Goal: Information Seeking & Learning: Learn about a topic

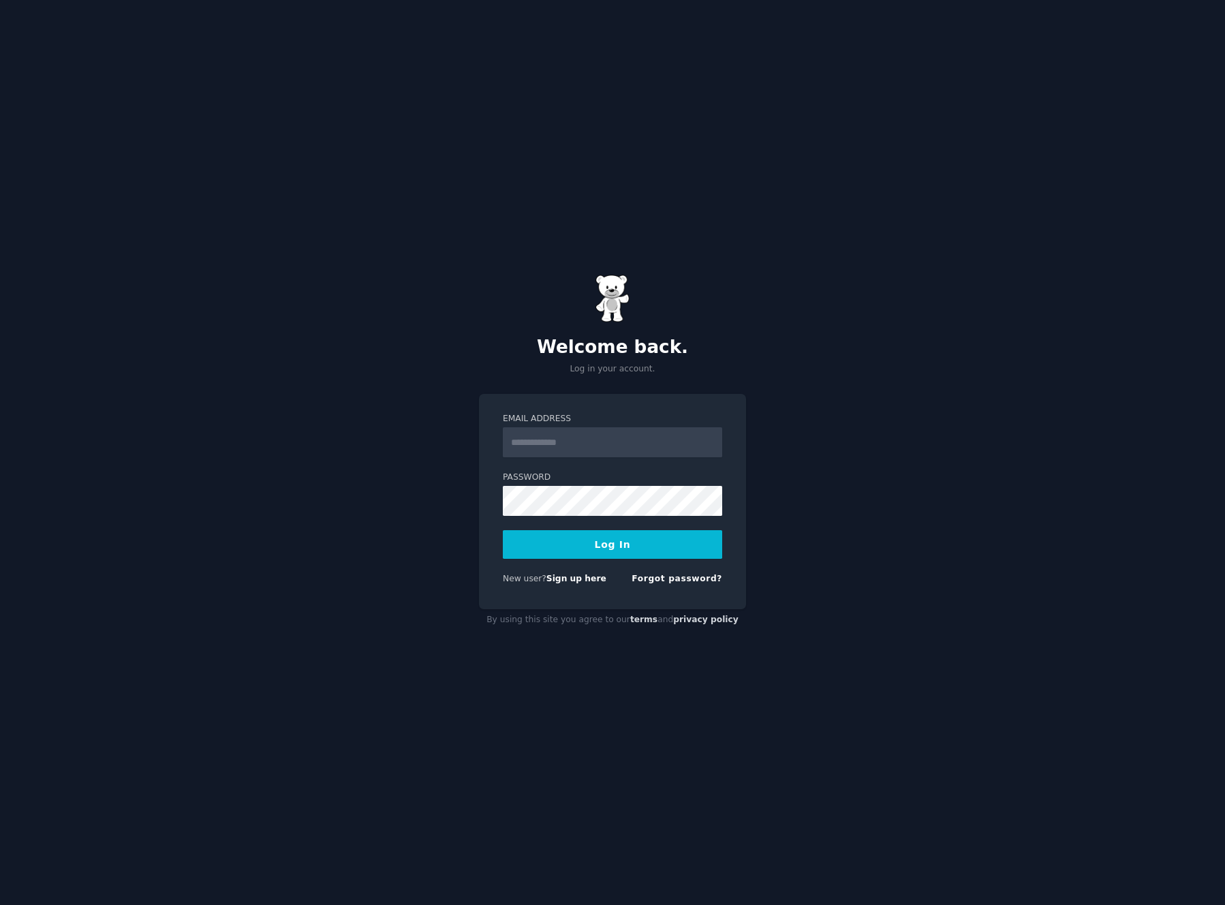
click at [503, 457] on div at bounding box center [503, 457] width 0 height 0
click at [777, 388] on div "Welcome back. Log in your account. Email Address Password Log In New user? Sign…" at bounding box center [612, 452] width 1225 height 905
click at [587, 579] on link "Sign up here" at bounding box center [577, 579] width 60 height 10
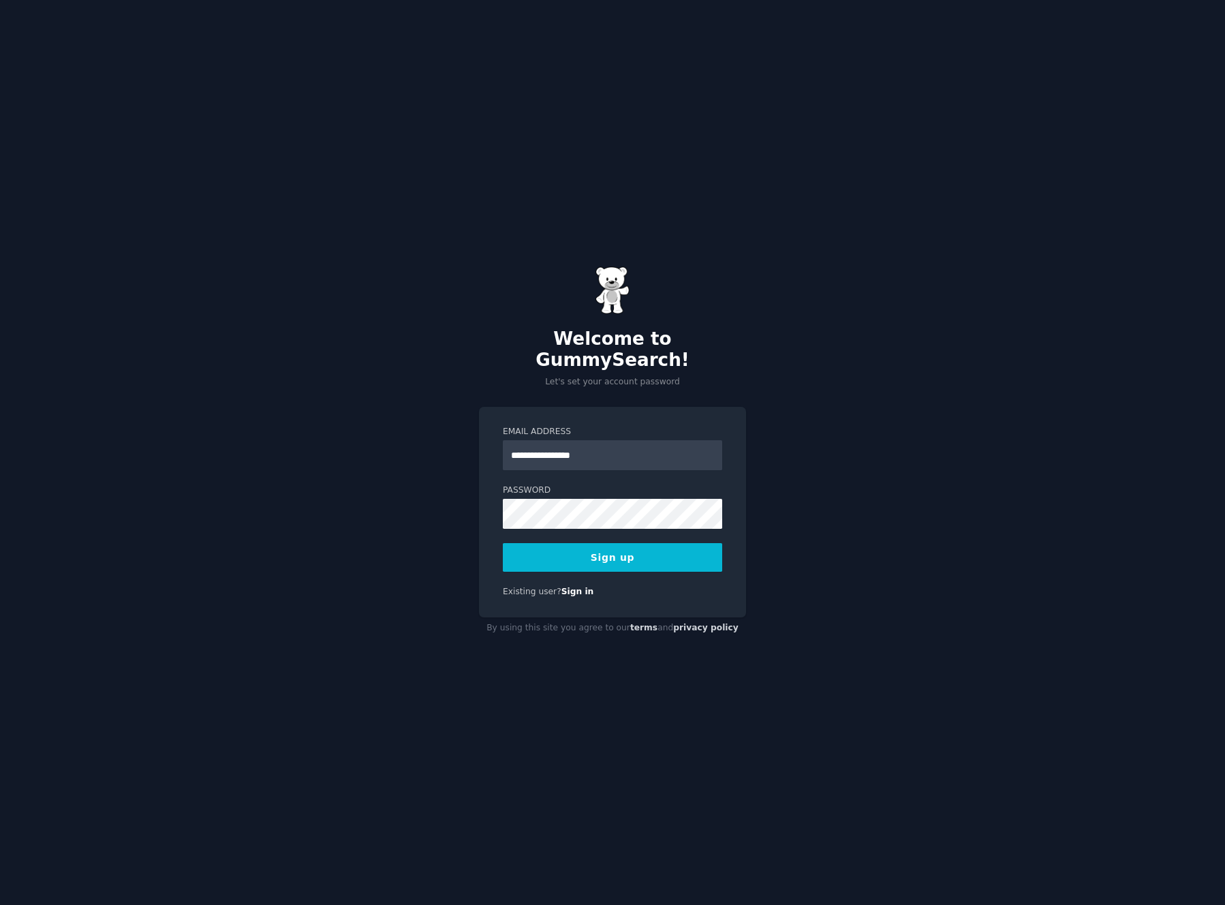
type input "**********"
click at [503, 529] on div at bounding box center [503, 529] width 0 height 0
click at [1008, 268] on div "**********" at bounding box center [612, 452] width 1225 height 905
click at [629, 552] on button "Sign up" at bounding box center [612, 557] width 219 height 29
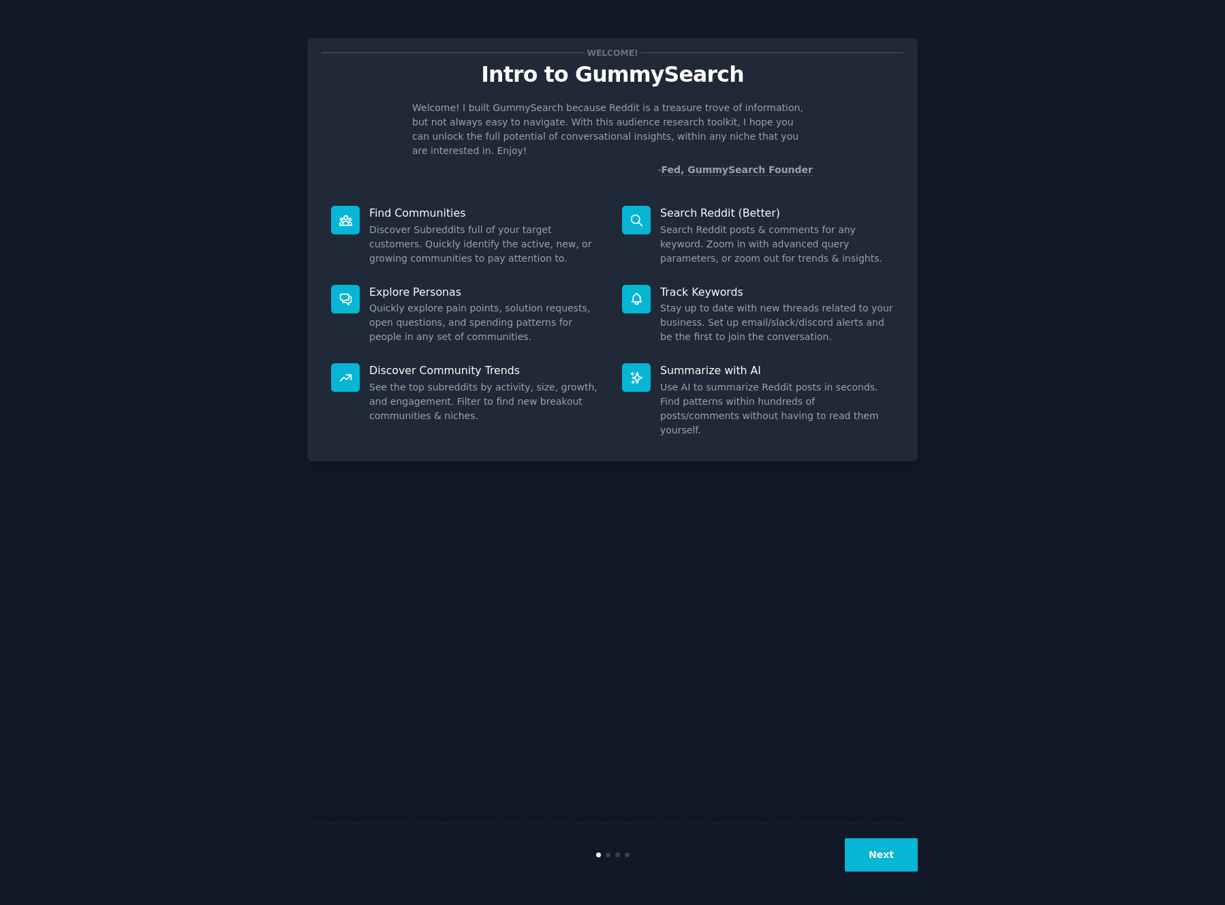
click at [880, 849] on button "Next" at bounding box center [881, 854] width 73 height 33
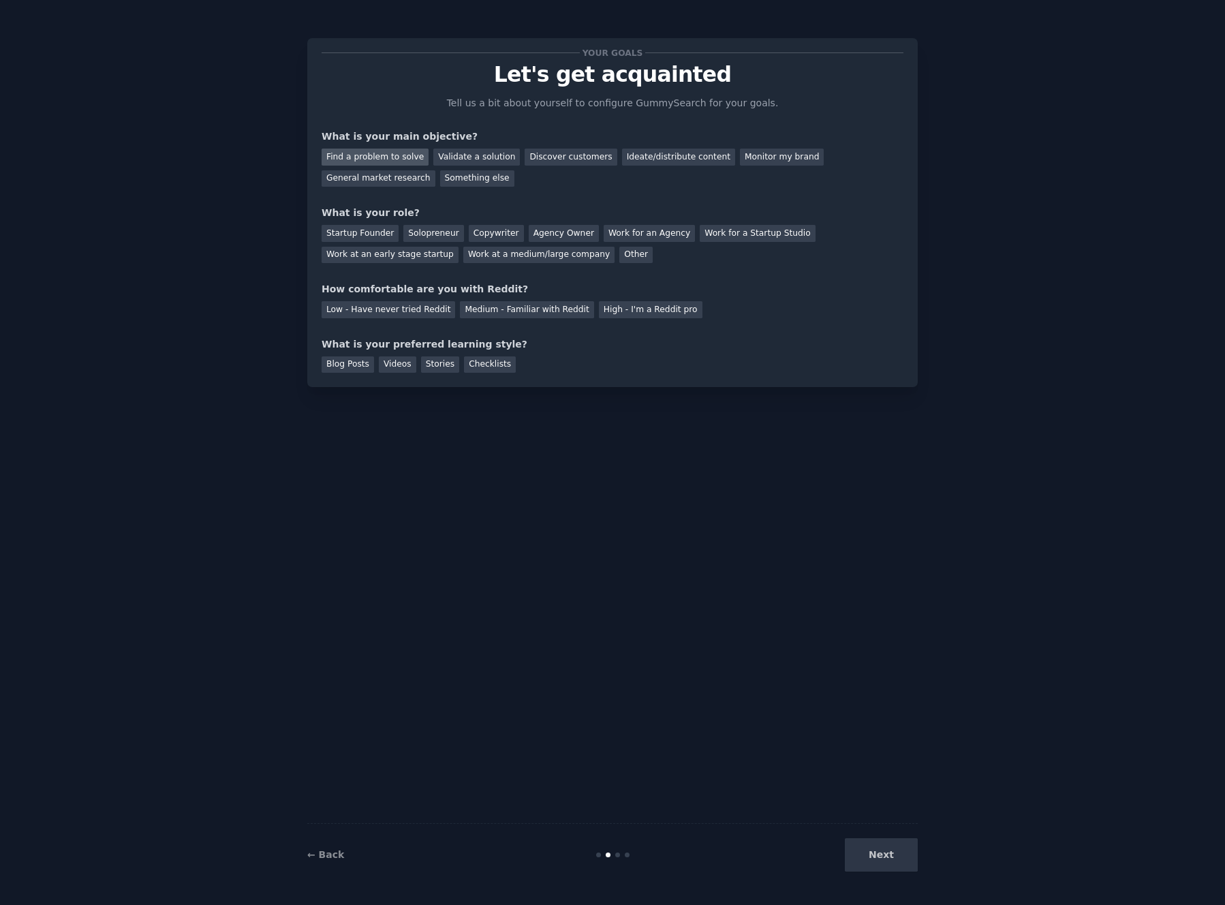
click at [390, 153] on div "Find a problem to solve" at bounding box center [375, 157] width 107 height 17
click at [547, 157] on div "Discover customers" at bounding box center [571, 157] width 92 height 17
click at [364, 146] on div "Find a problem to solve Validate a solution Discover customers Ideate/distribut…" at bounding box center [613, 165] width 582 height 43
click at [388, 174] on div "General market research" at bounding box center [379, 178] width 114 height 17
click at [366, 230] on div "Startup Founder" at bounding box center [360, 233] width 77 height 17
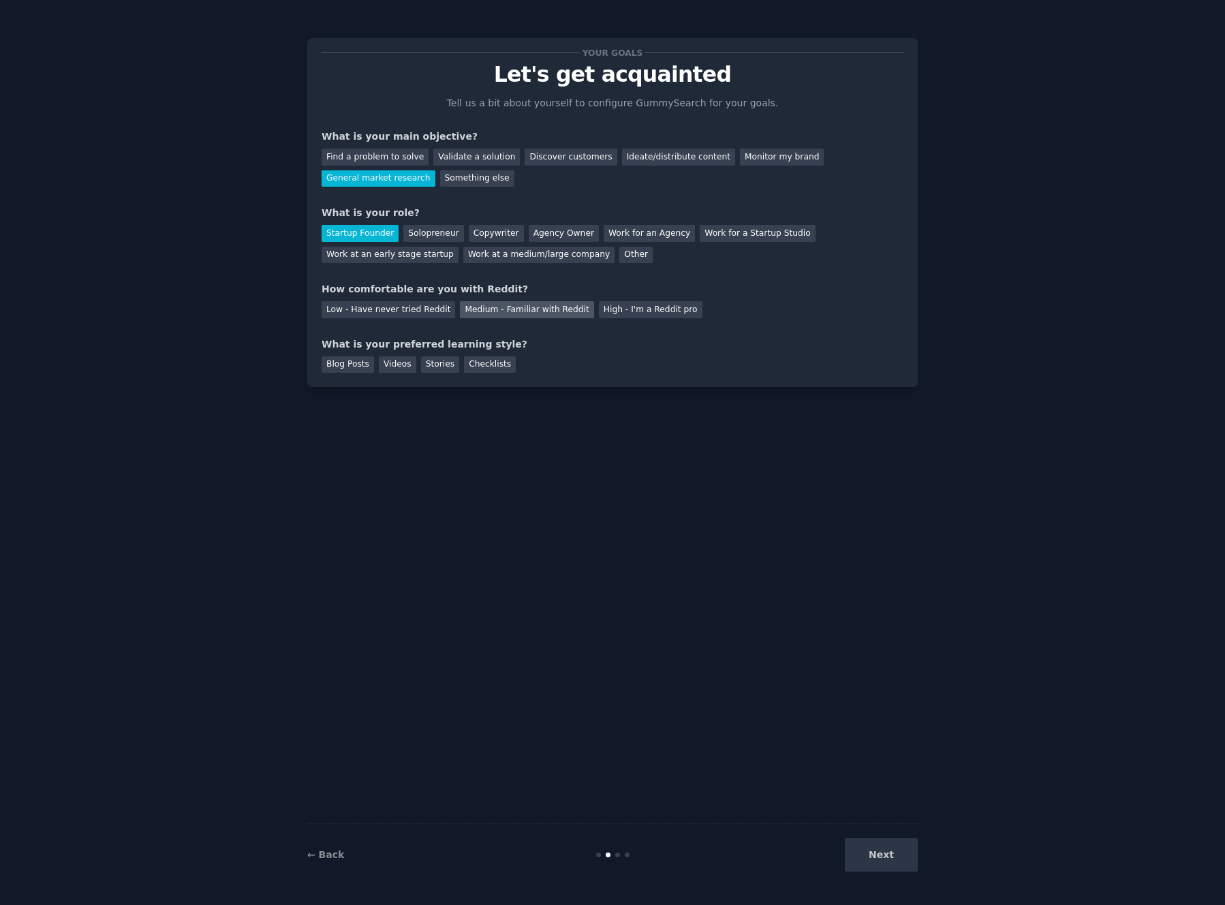
click at [519, 315] on div "Medium - Familiar with Reddit" at bounding box center [527, 309] width 134 height 17
click at [360, 368] on div "Blog Posts" at bounding box center [348, 364] width 52 height 17
click at [390, 361] on div "Videos" at bounding box center [397, 364] width 37 height 17
click at [886, 831] on div "← Back Next" at bounding box center [612, 854] width 611 height 63
click at [893, 855] on button "Next" at bounding box center [881, 854] width 73 height 33
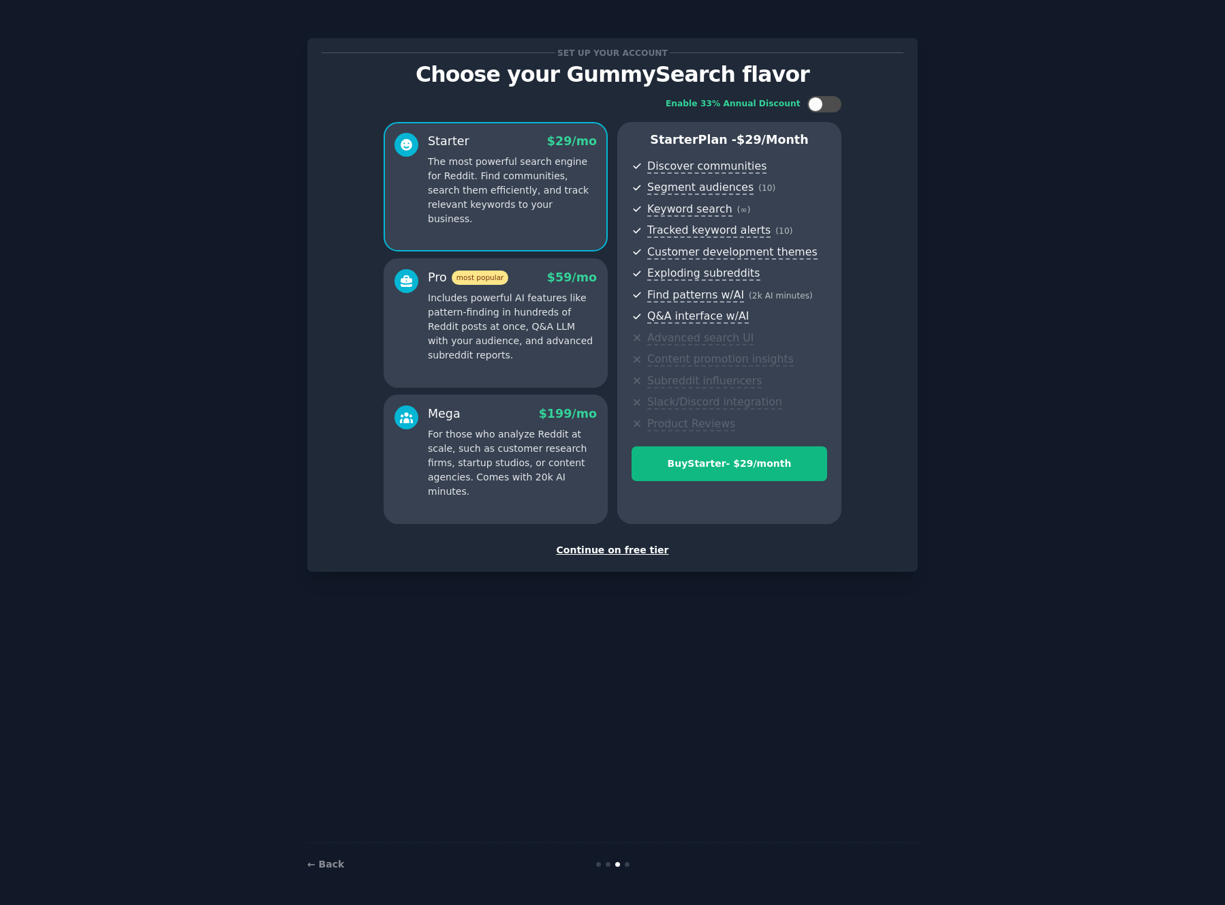
click at [620, 549] on div "Continue on free tier" at bounding box center [613, 550] width 582 height 14
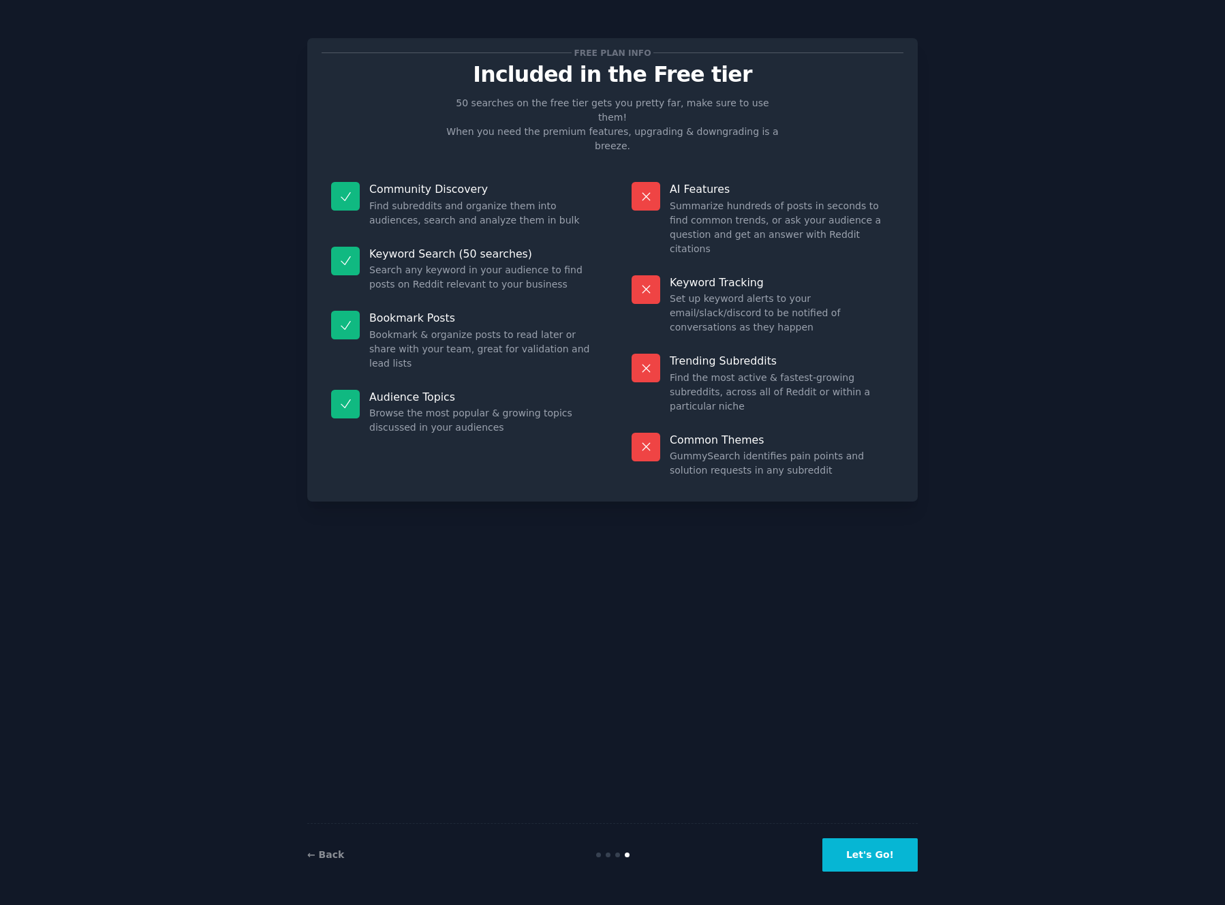
click at [889, 850] on button "Let's Go!" at bounding box center [870, 854] width 95 height 33
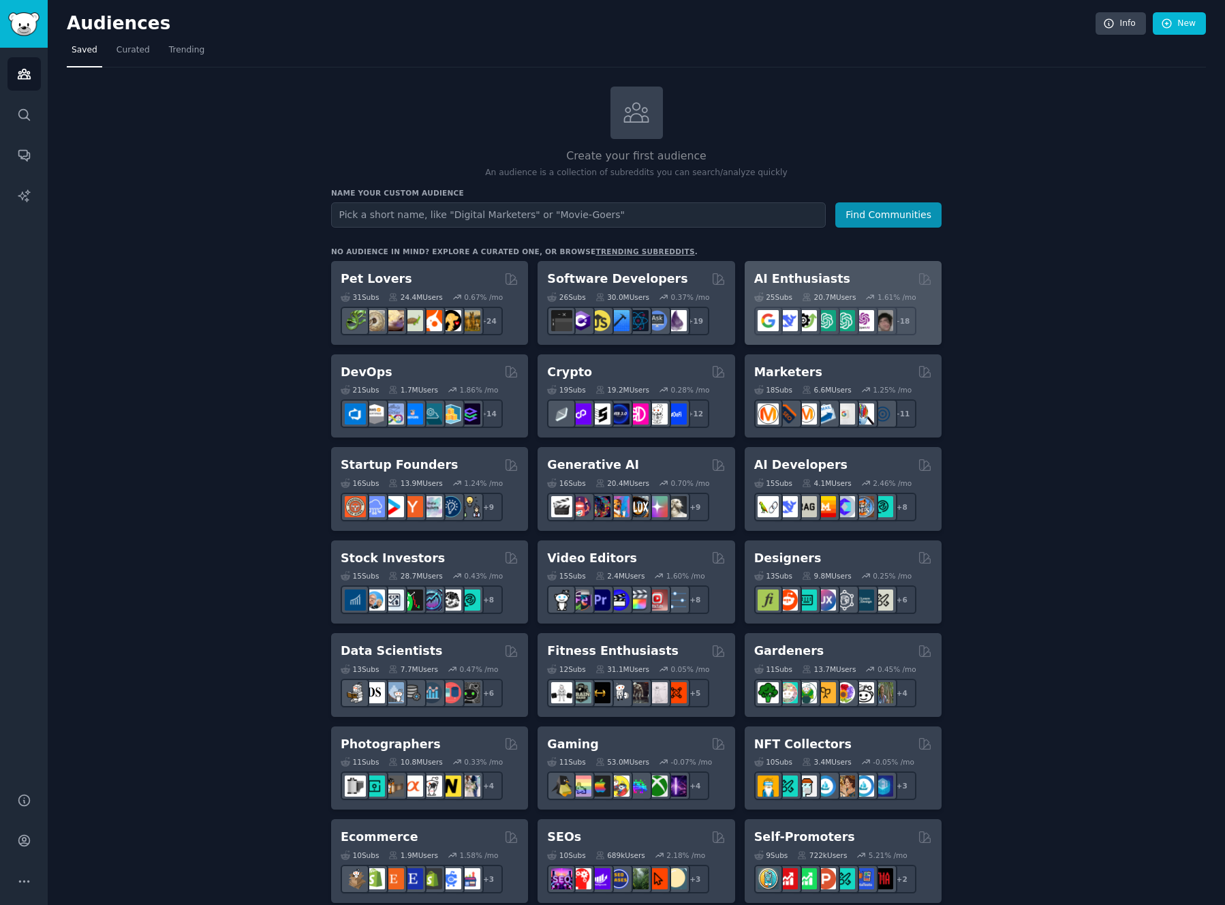
click at [810, 278] on h2 "AI Enthusiasts" at bounding box center [802, 279] width 96 height 17
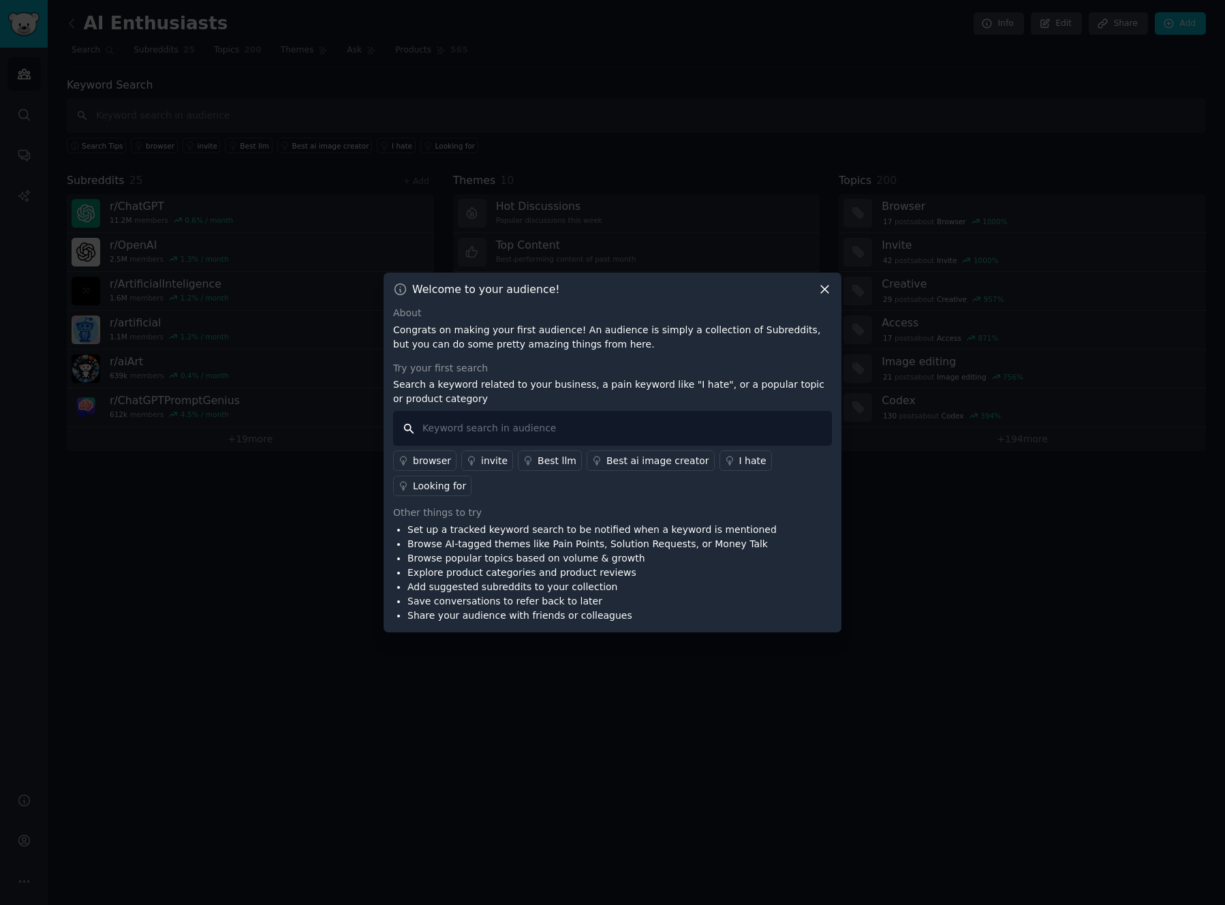
click at [675, 418] on input "text" at bounding box center [612, 428] width 439 height 35
type input "best model for no hallucinations"
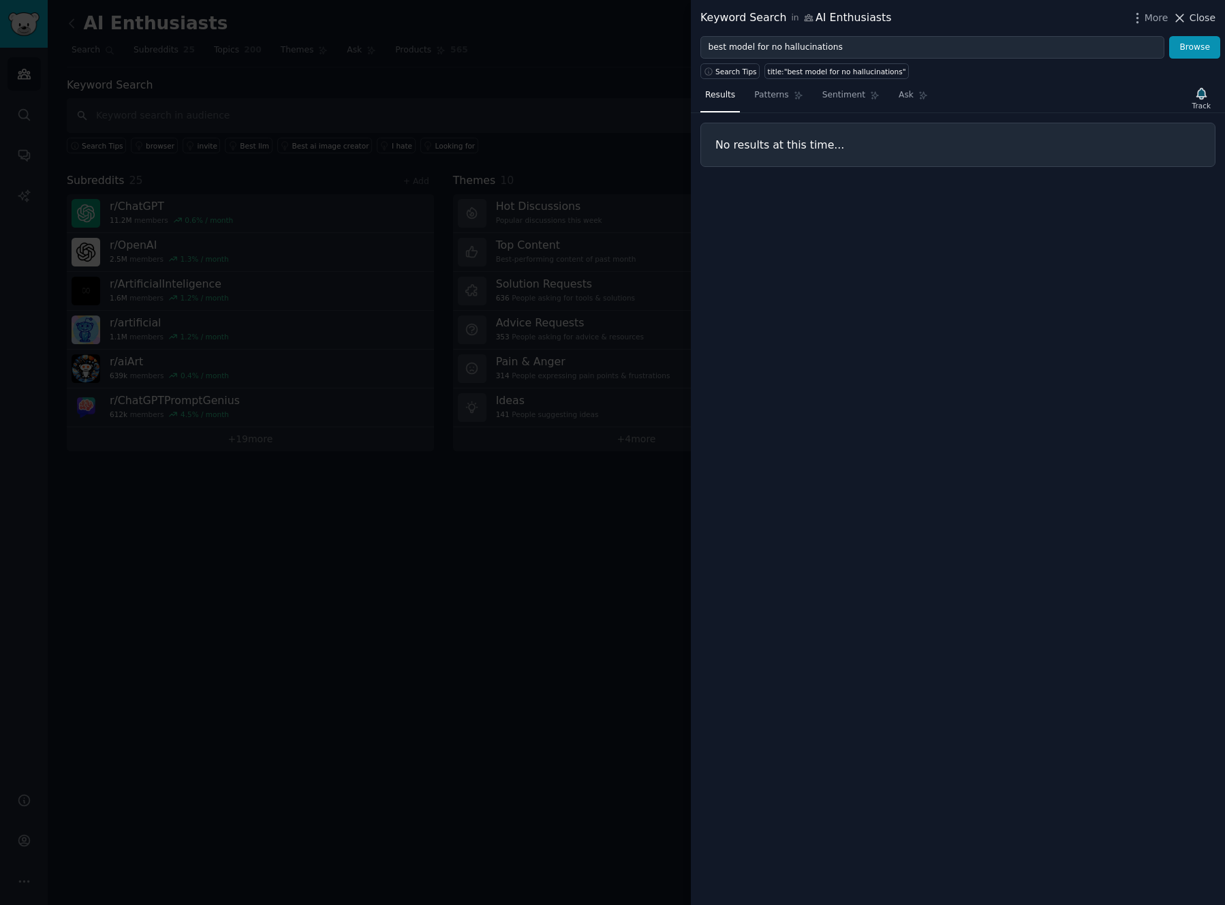
click at [1202, 18] on span "Close" at bounding box center [1203, 18] width 26 height 14
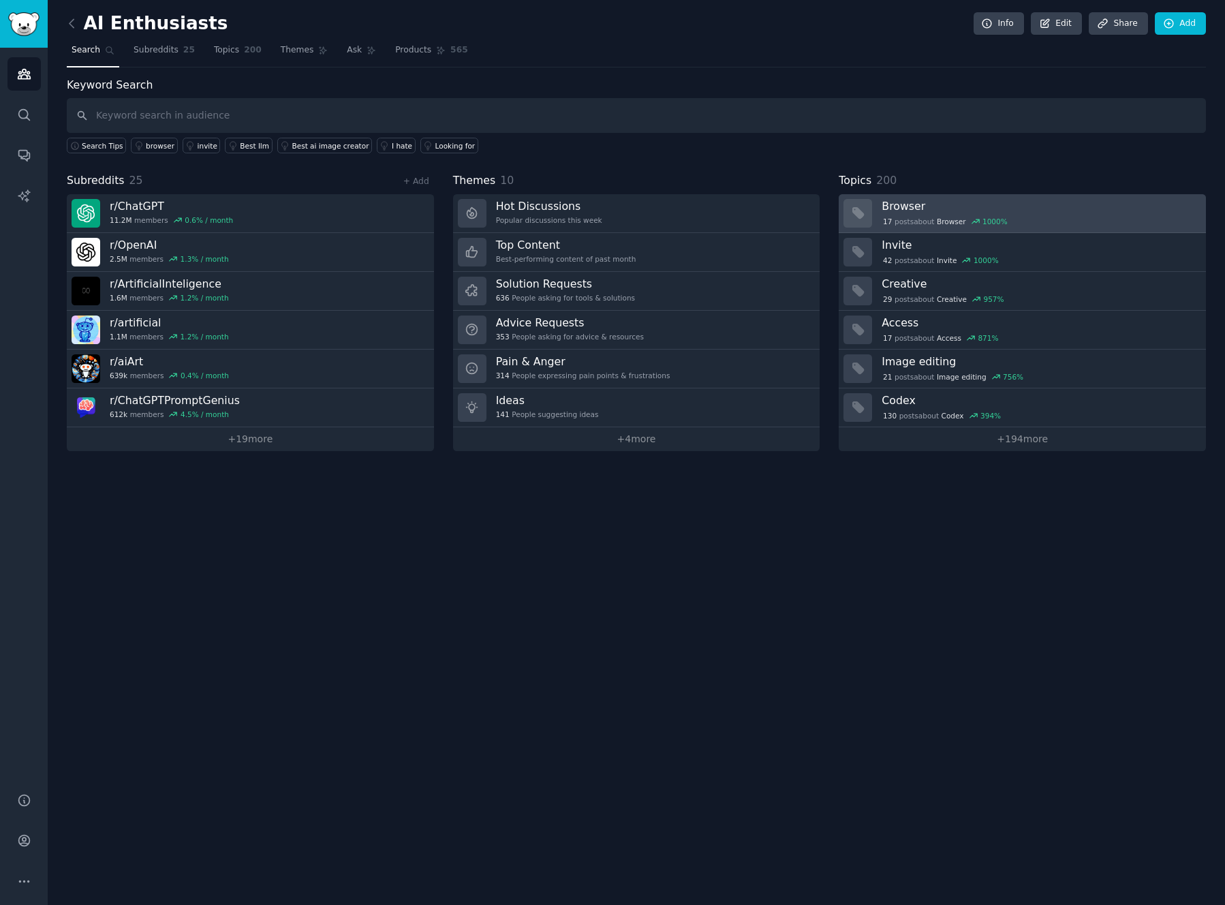
click at [926, 213] on div "17 post s about Browser 1000 %" at bounding box center [1039, 220] width 315 height 14
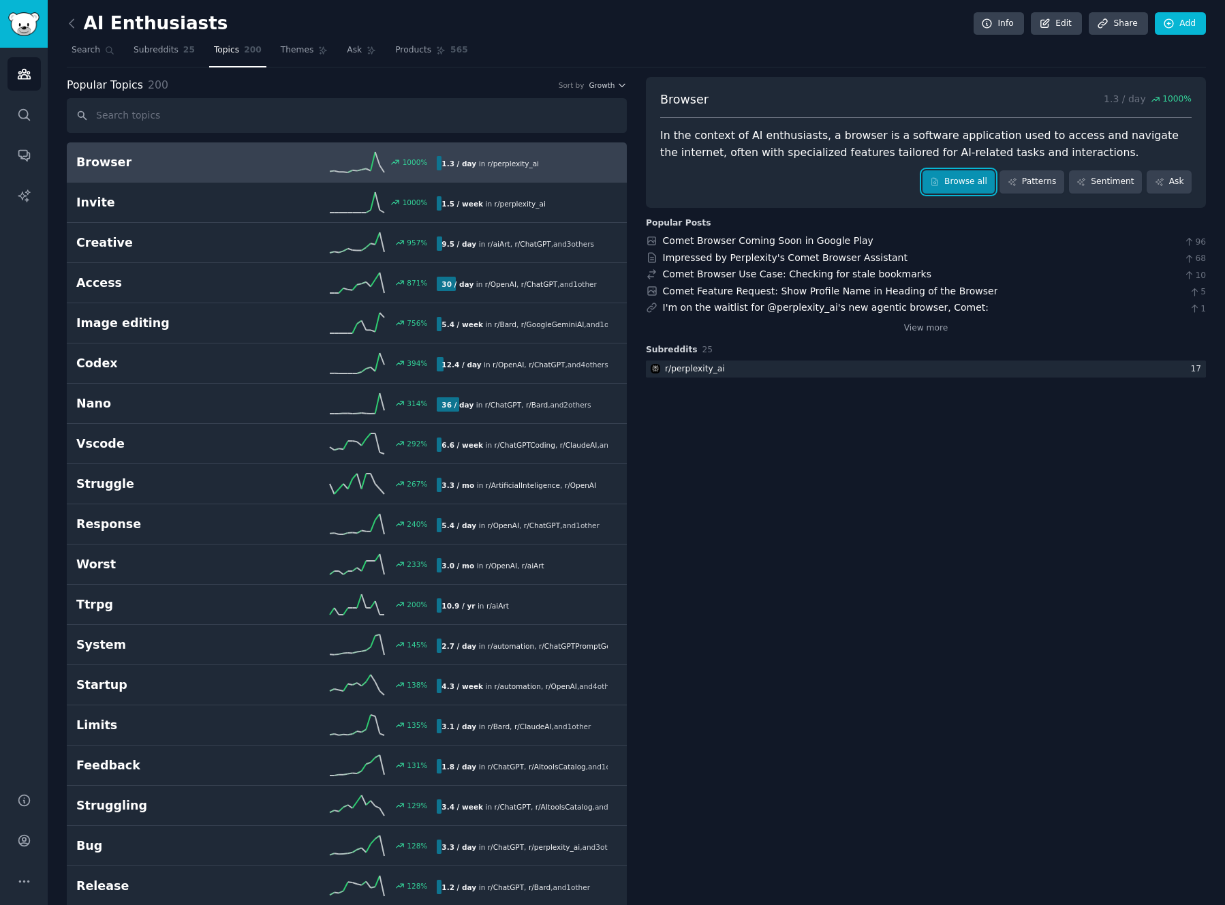
click at [956, 180] on link "Browse all" at bounding box center [959, 181] width 73 height 23
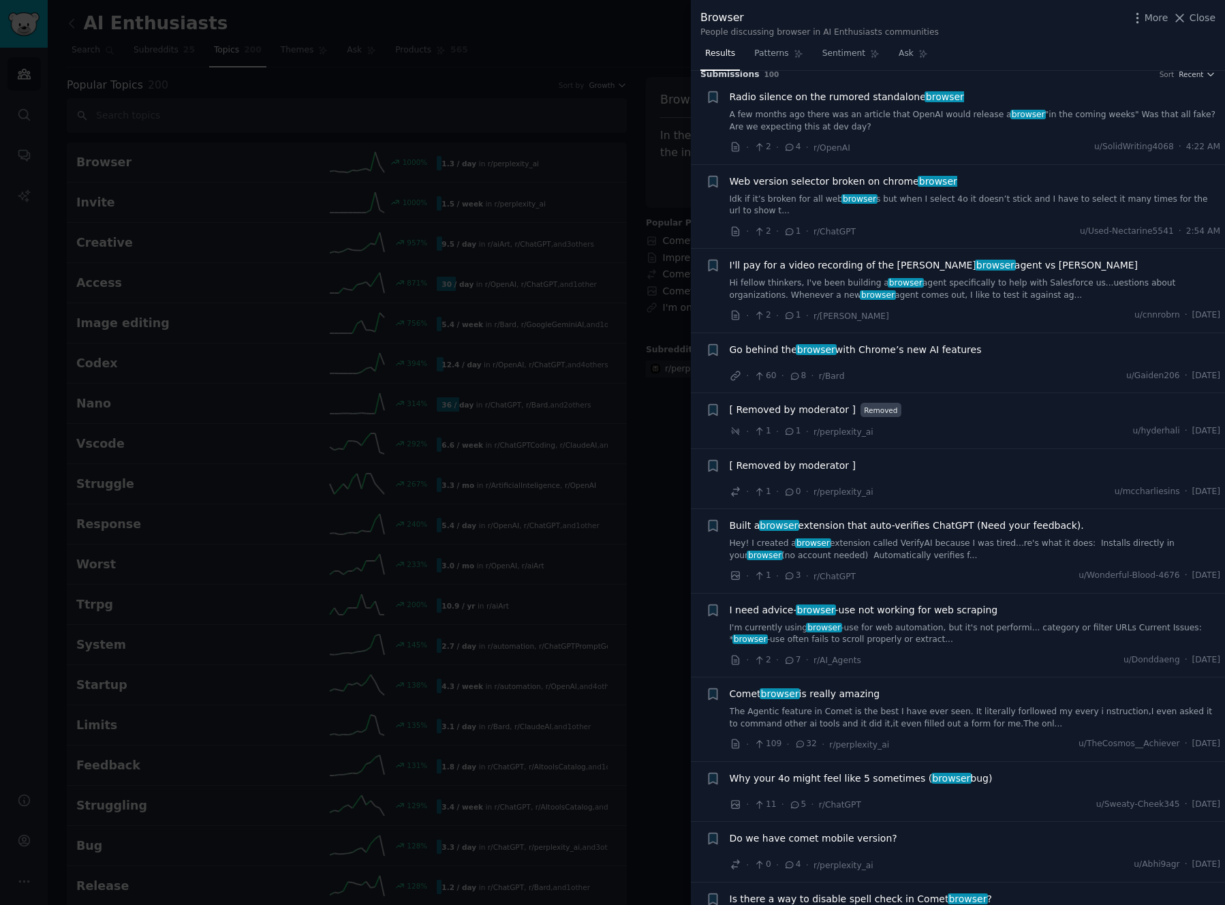
scroll to position [20, 0]
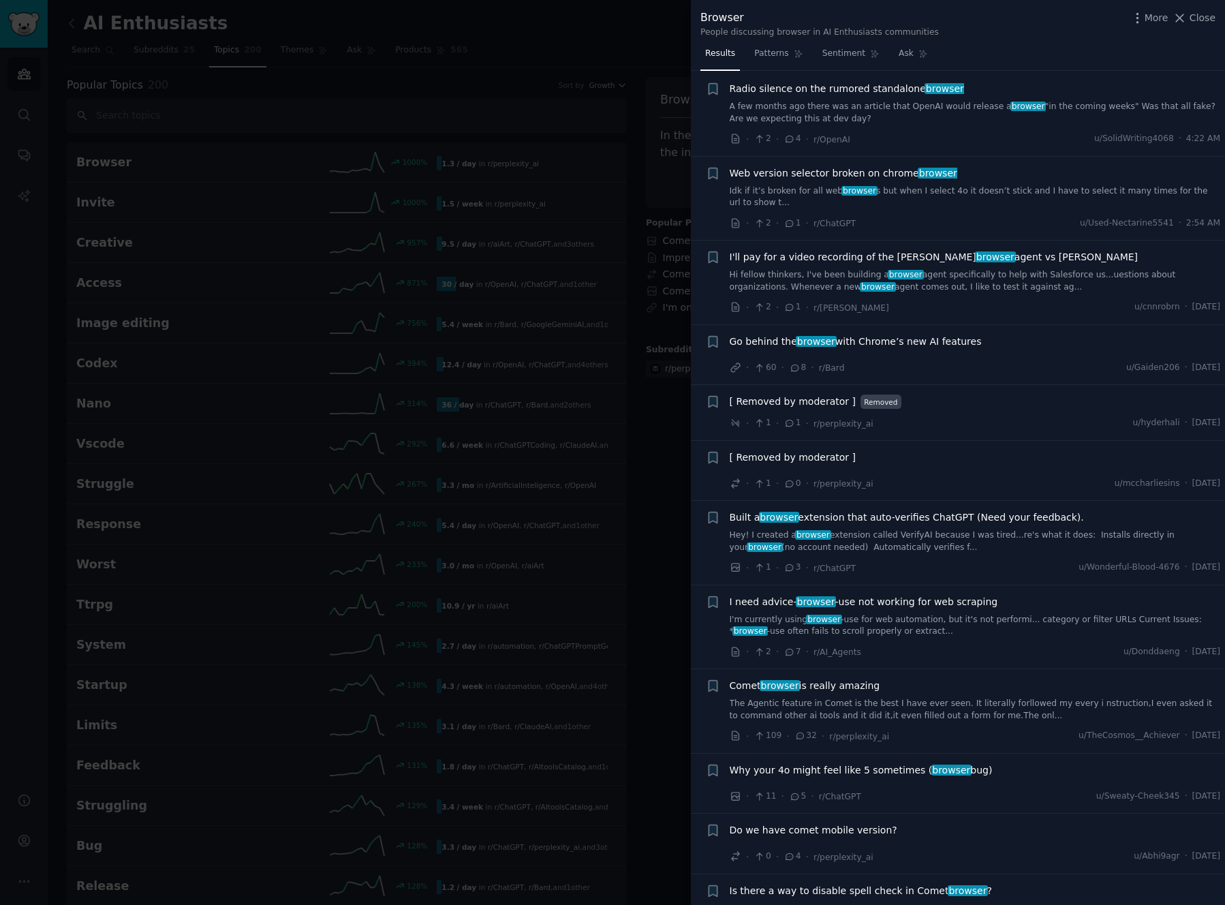
click at [898, 341] on span "Go behind the browser with Chrome’s new AI features" at bounding box center [856, 342] width 252 height 14
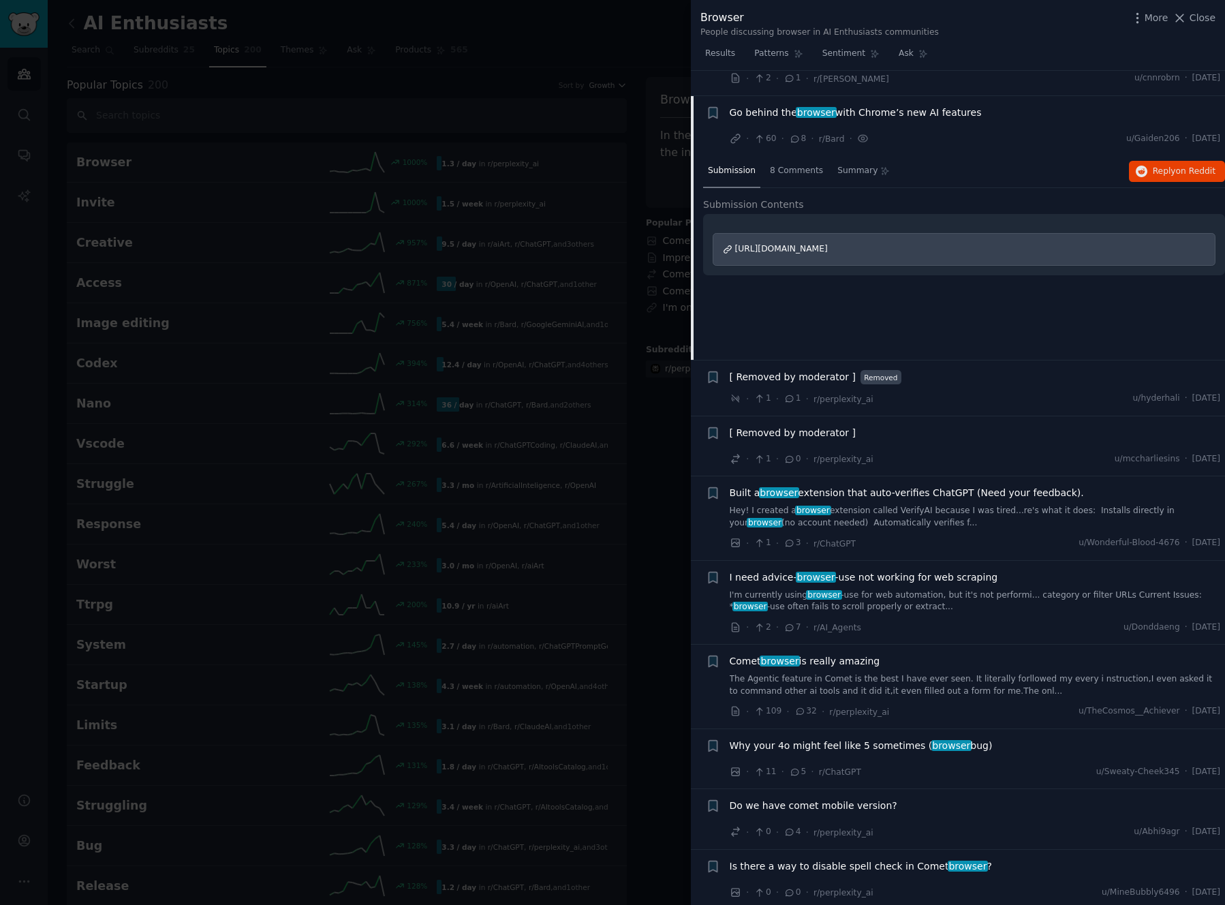
scroll to position [274, 0]
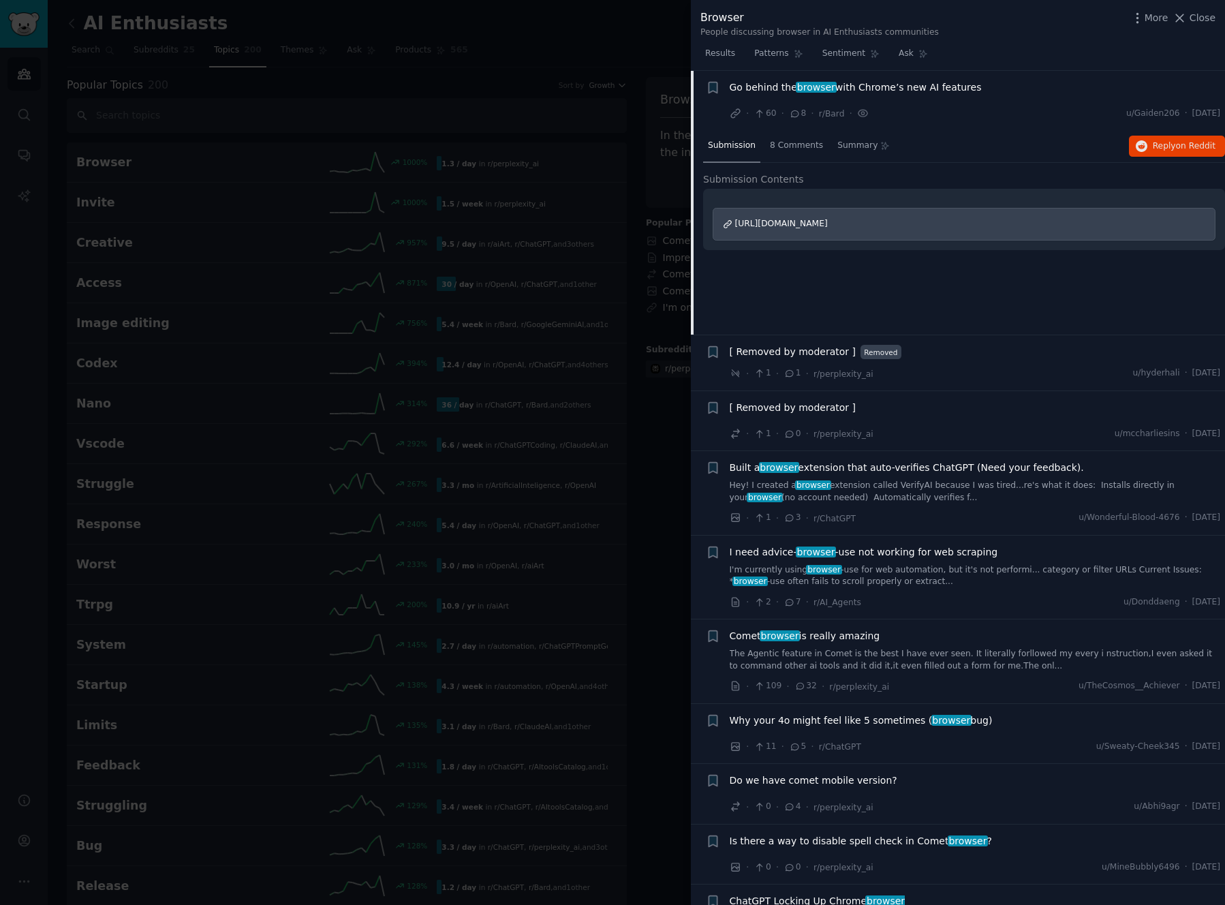
click at [828, 220] on span "[URL][DOMAIN_NAME]" at bounding box center [781, 224] width 93 height 10
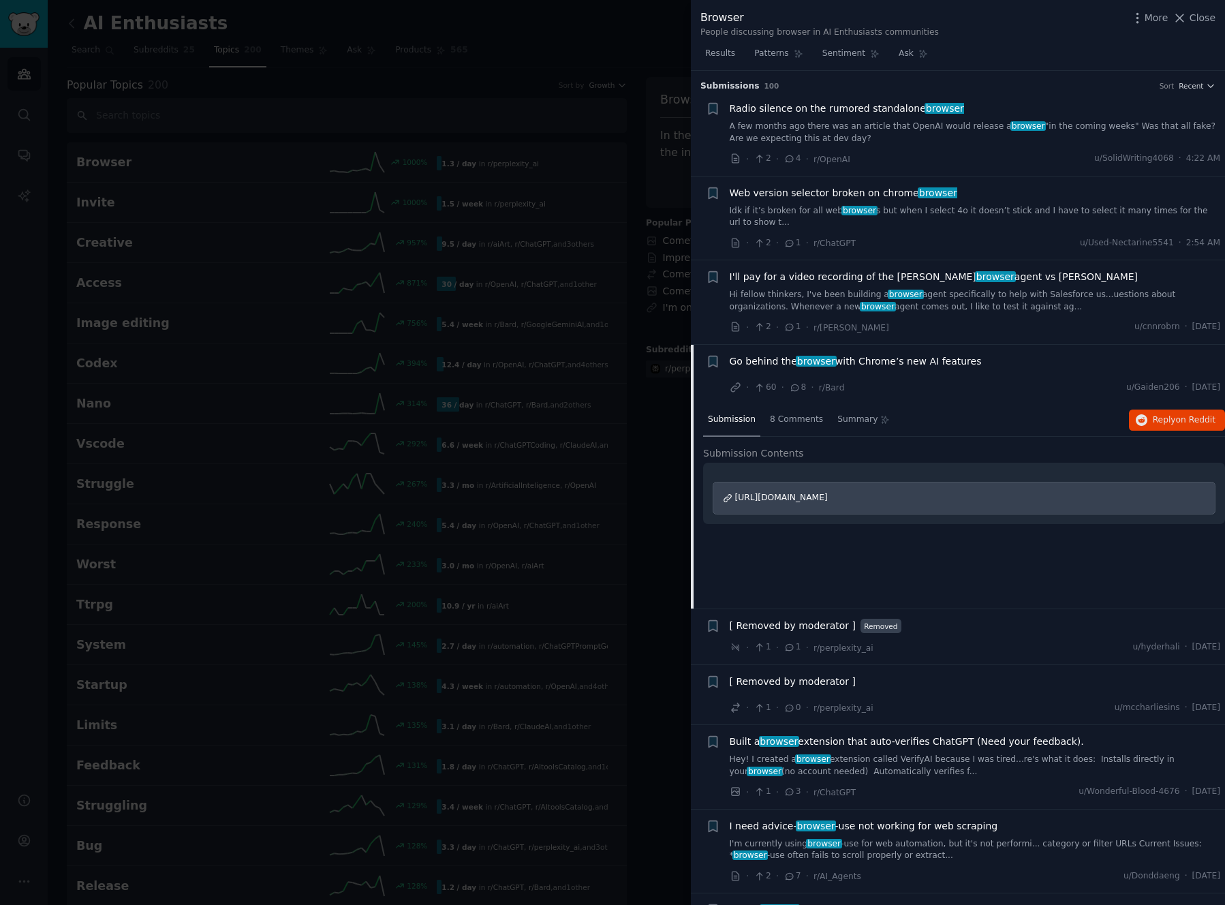
click at [460, 73] on div at bounding box center [612, 452] width 1225 height 905
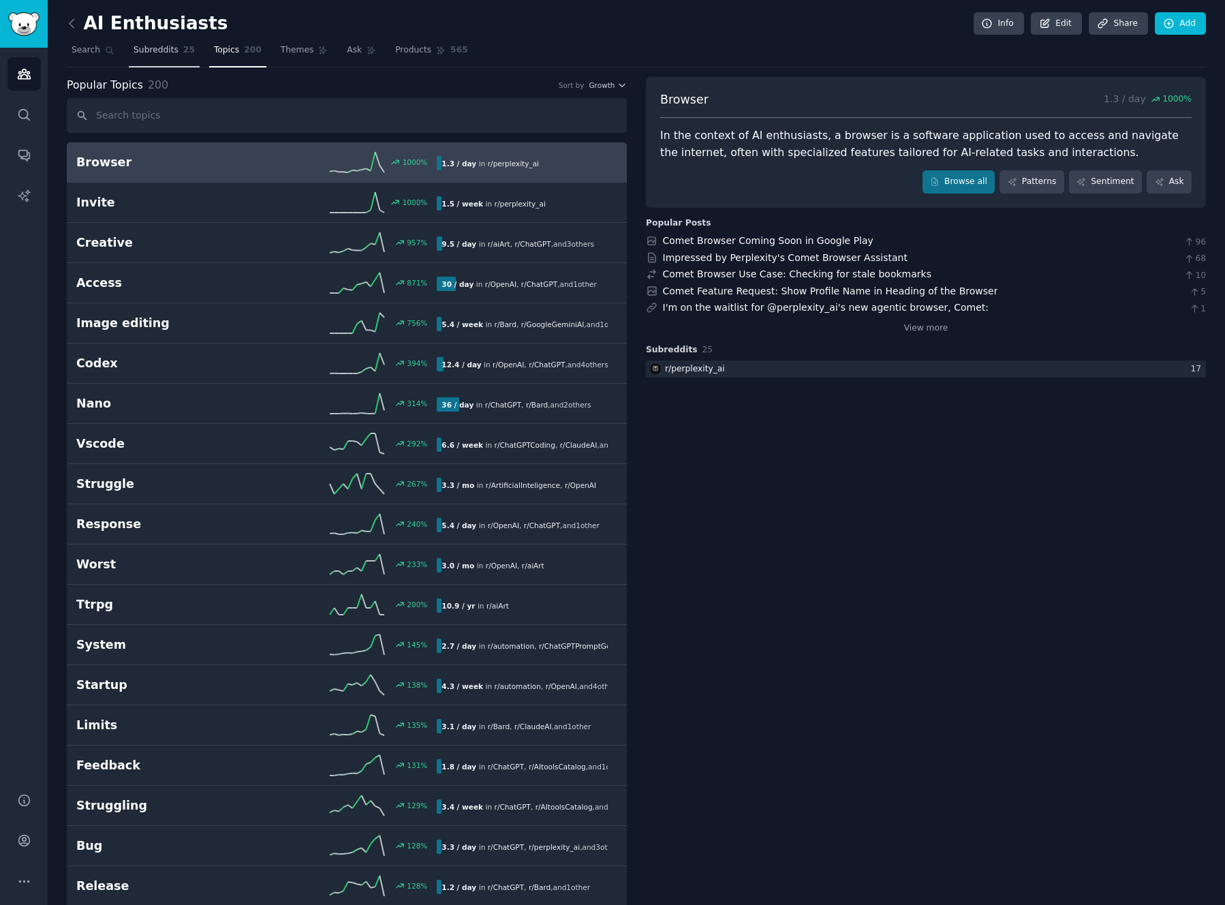
click at [169, 57] on link "Subreddits 25" at bounding box center [164, 54] width 71 height 28
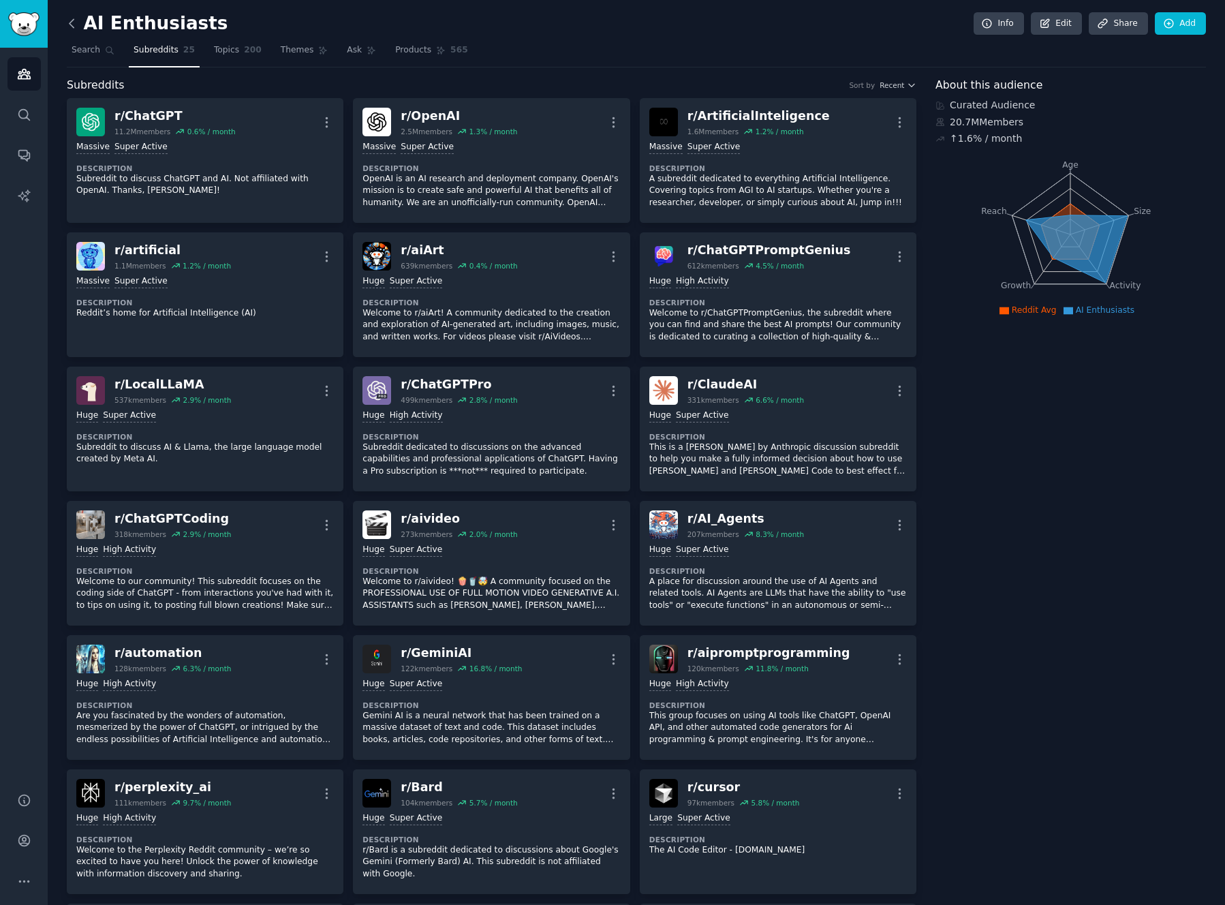
click at [72, 25] on icon at bounding box center [72, 23] width 14 height 14
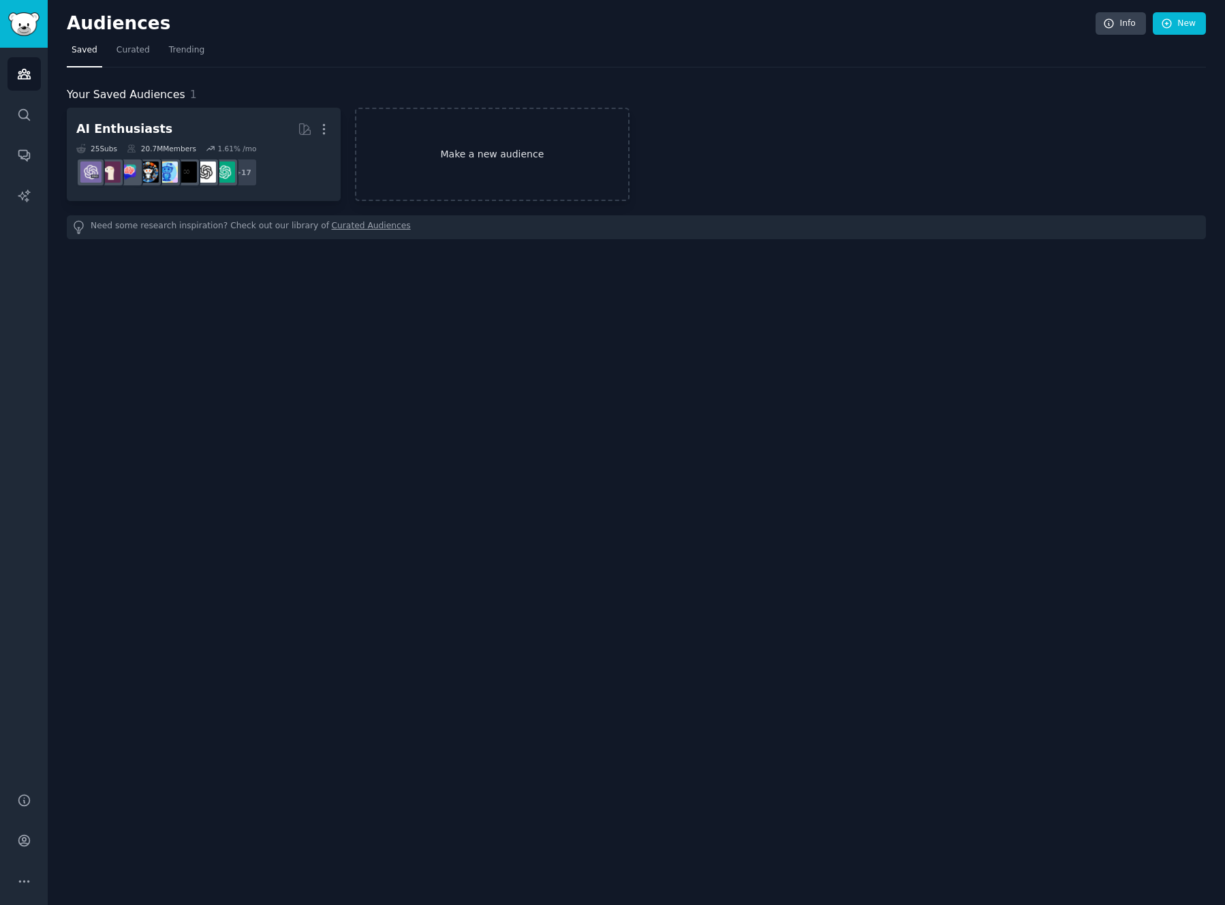
click at [461, 152] on link "Make a new audience" at bounding box center [492, 154] width 274 height 93
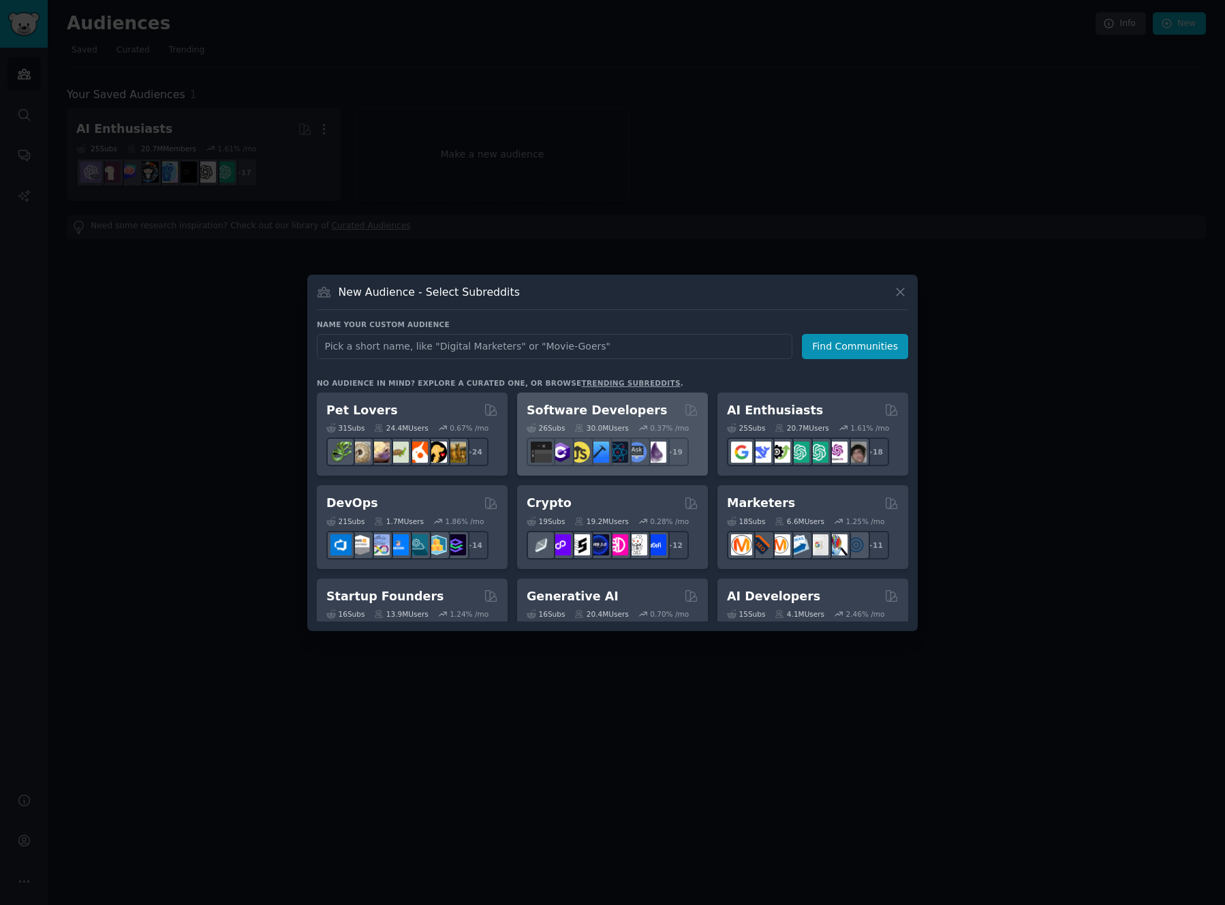
click at [591, 412] on h2 "Software Developers" at bounding box center [597, 410] width 140 height 17
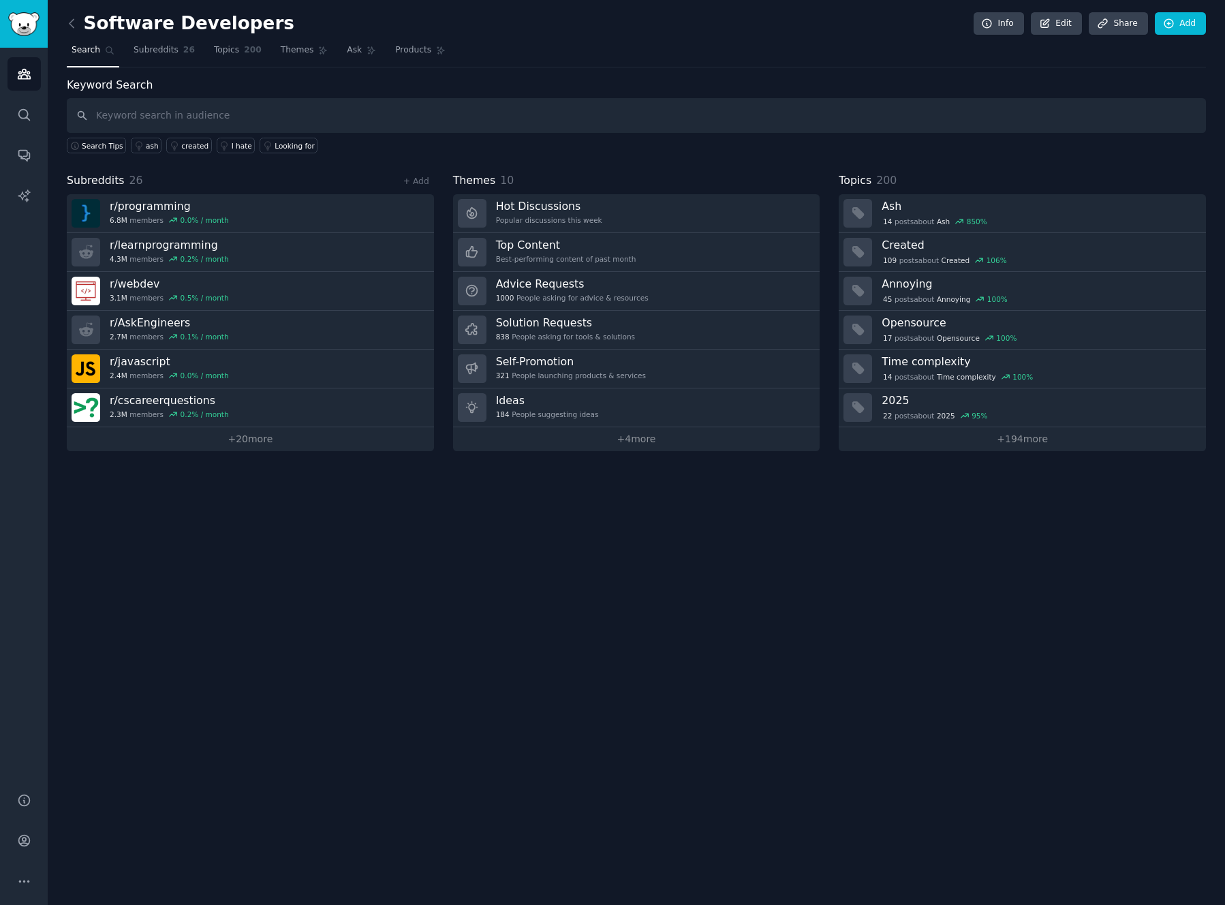
click at [104, 180] on span "Subreddits" at bounding box center [96, 180] width 58 height 17
click at [269, 435] on link "+ 20 more" at bounding box center [250, 439] width 367 height 24
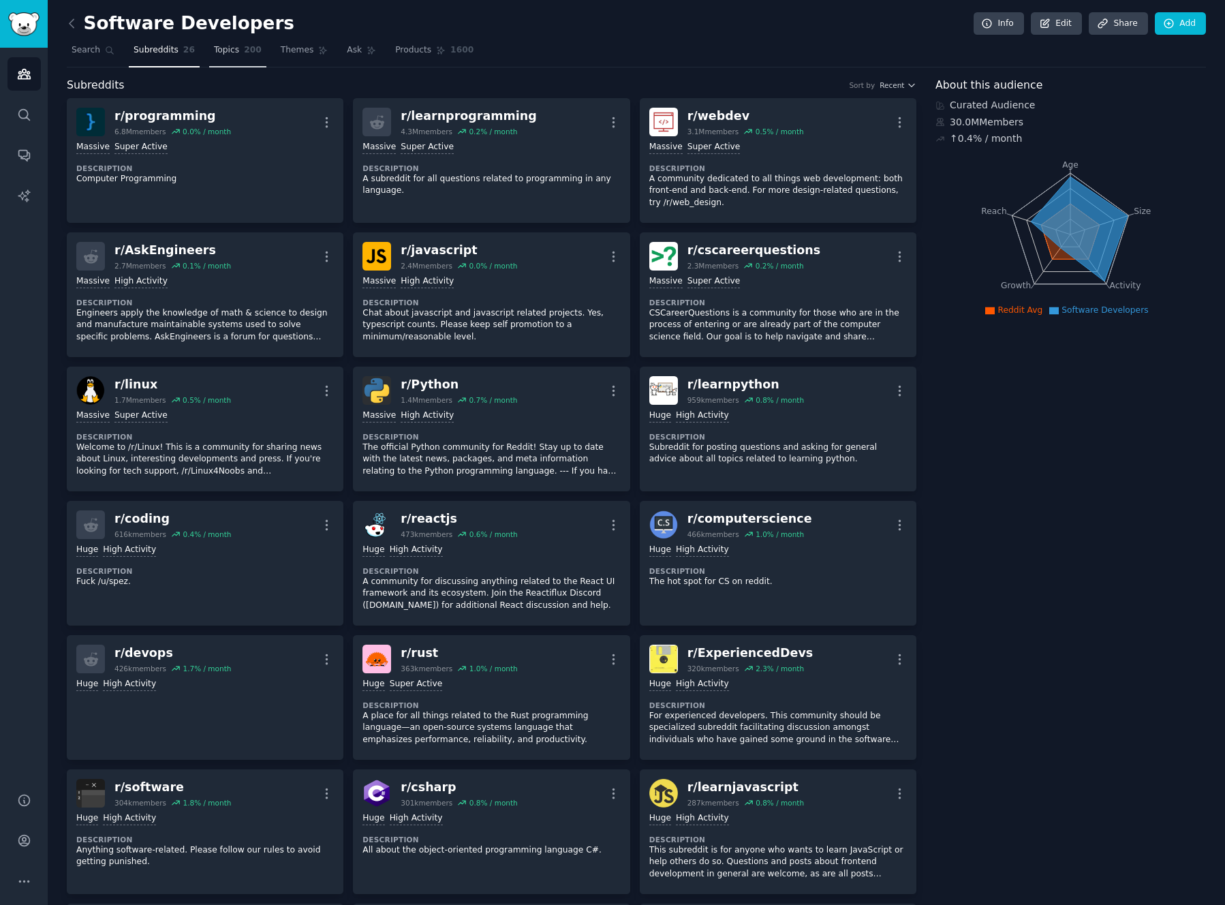
click at [227, 54] on span "Topics" at bounding box center [226, 50] width 25 height 12
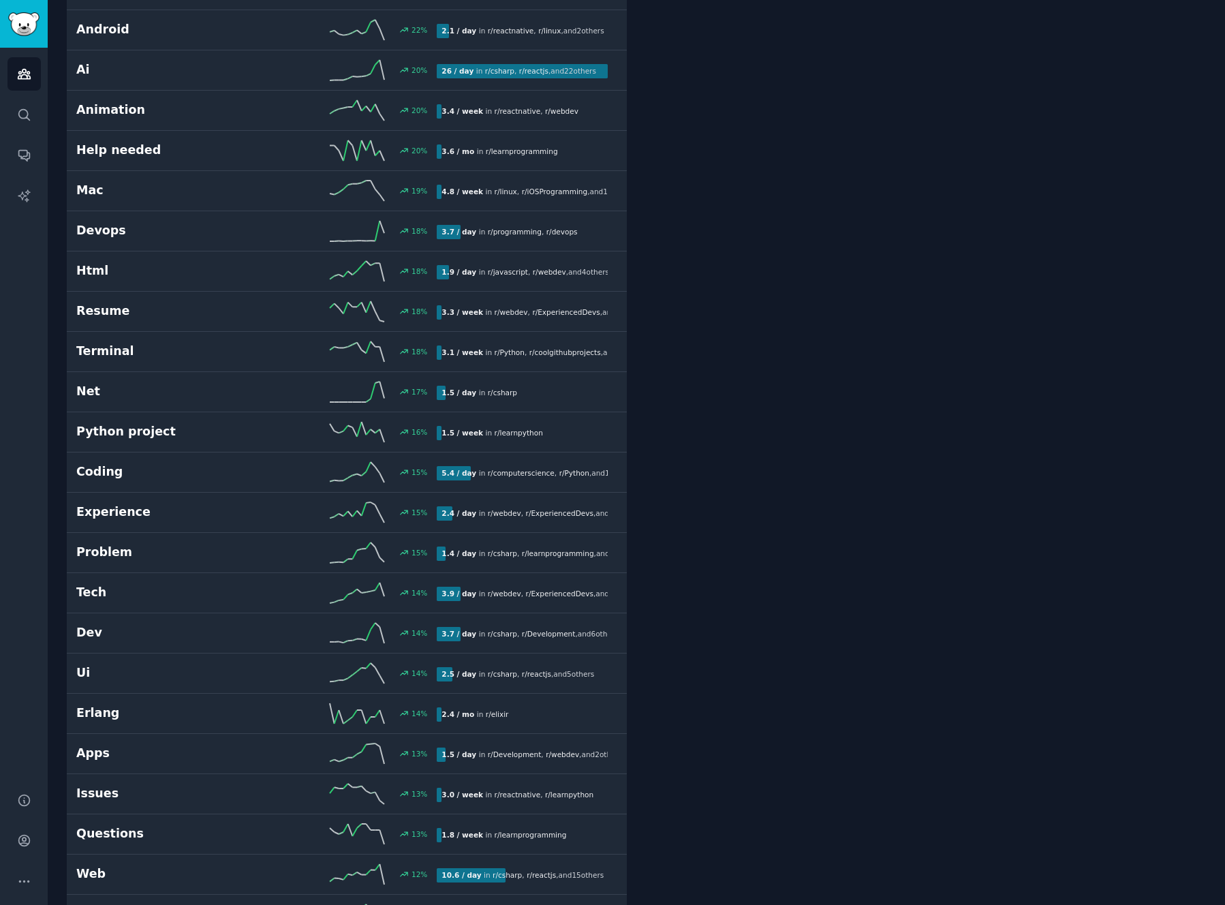
scroll to position [1136, 0]
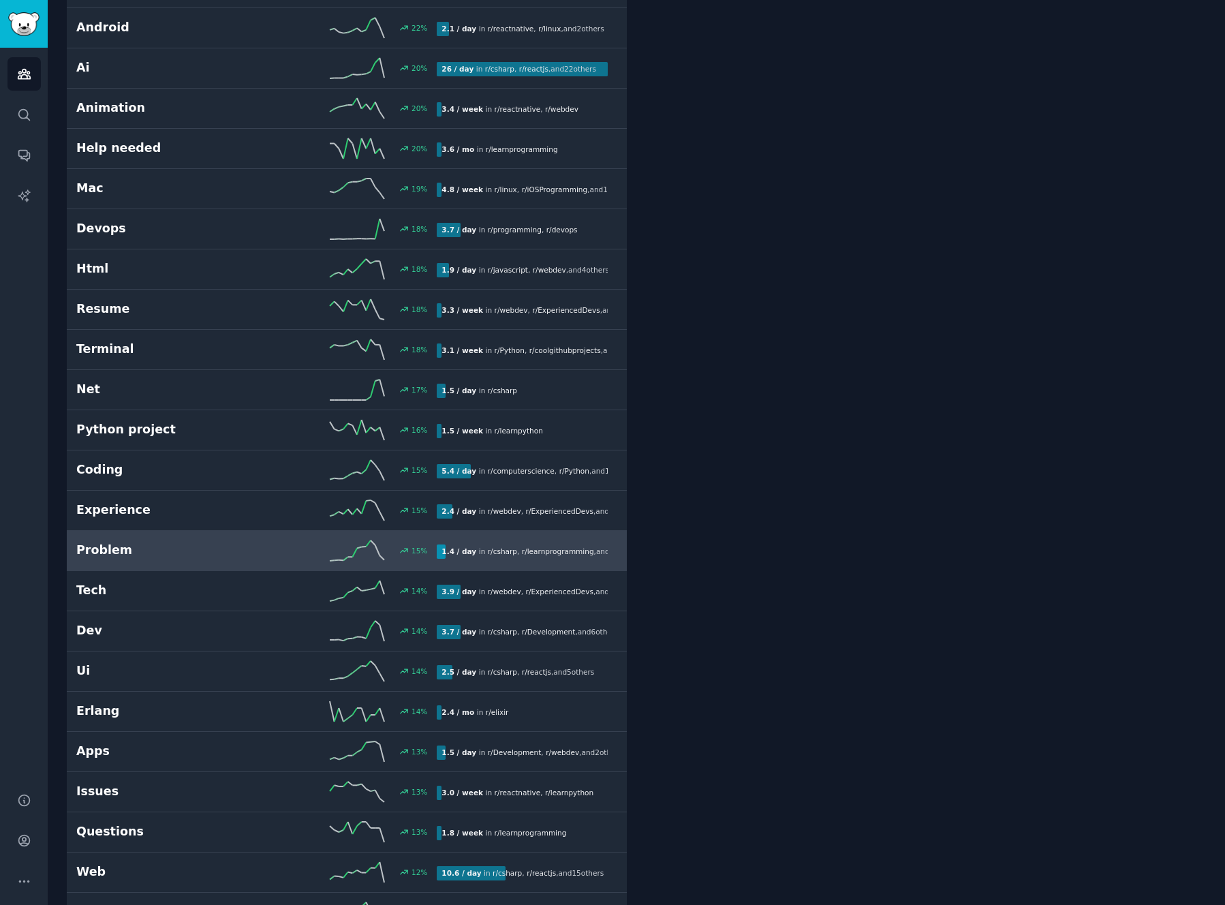
click at [202, 564] on link "Problem 15 % 1.4 / day in r/ csharp , r/ learnprogramming , and 1 other" at bounding box center [347, 551] width 560 height 40
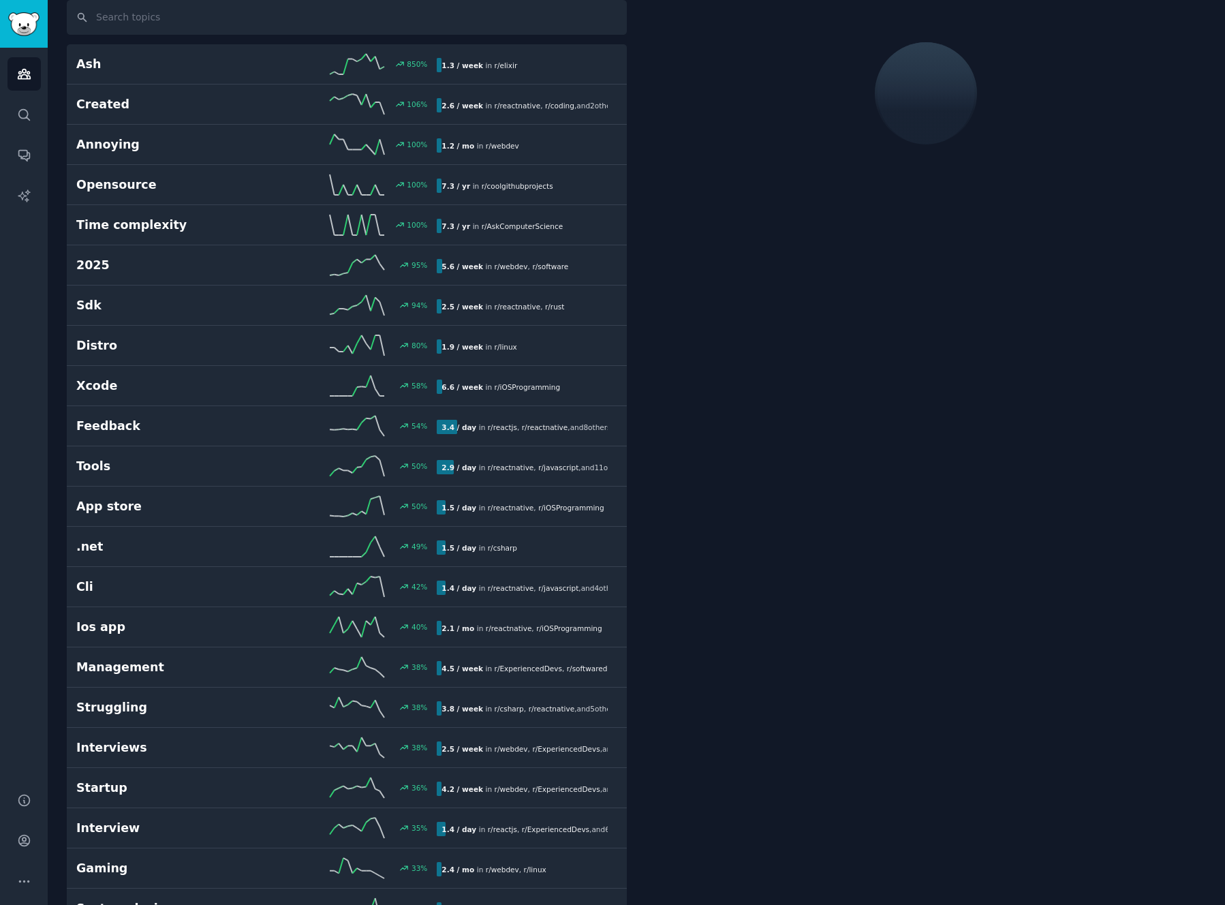
scroll to position [77, 0]
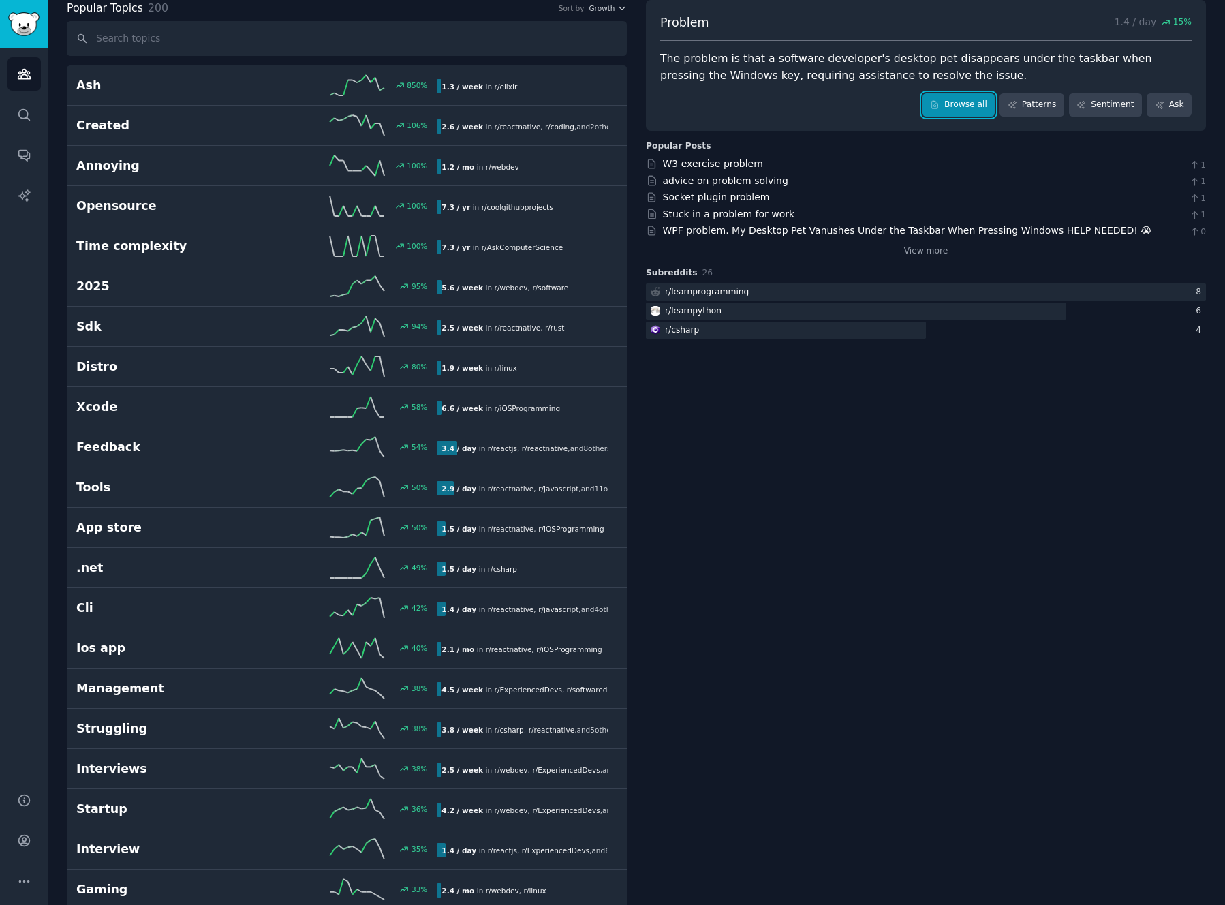
click at [961, 99] on link "Browse all" at bounding box center [959, 104] width 73 height 23
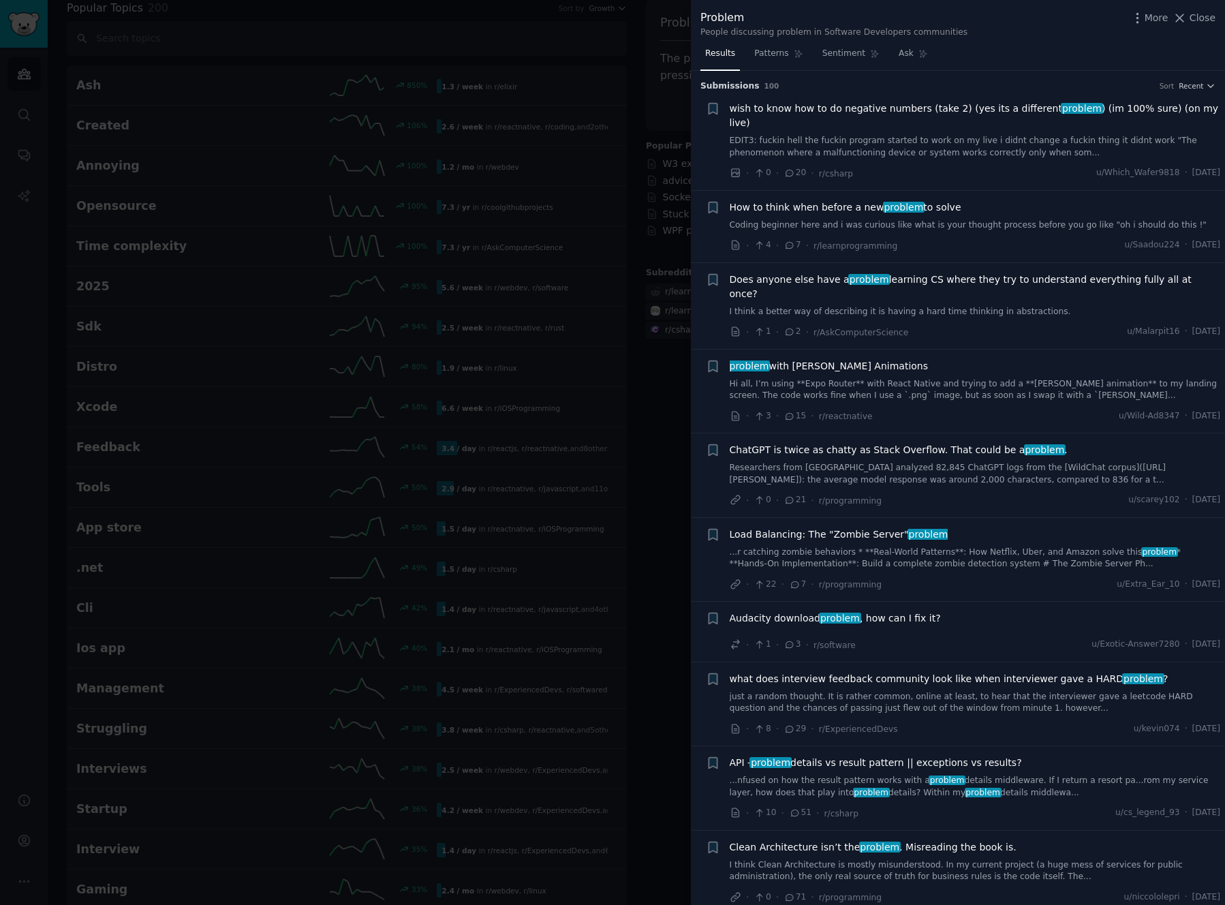
click at [18, 25] on div at bounding box center [612, 452] width 1225 height 905
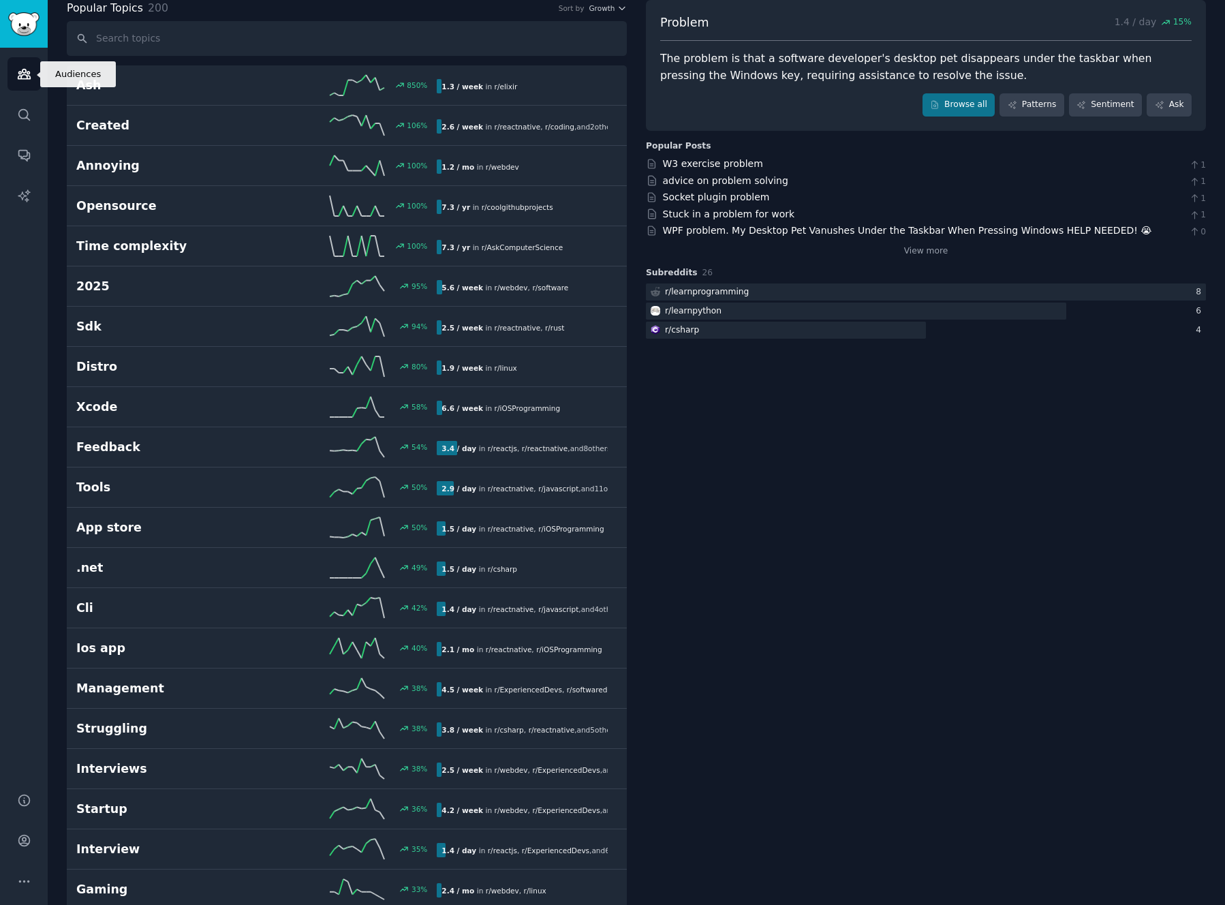
click at [21, 72] on icon "Sidebar" at bounding box center [24, 75] width 12 height 10
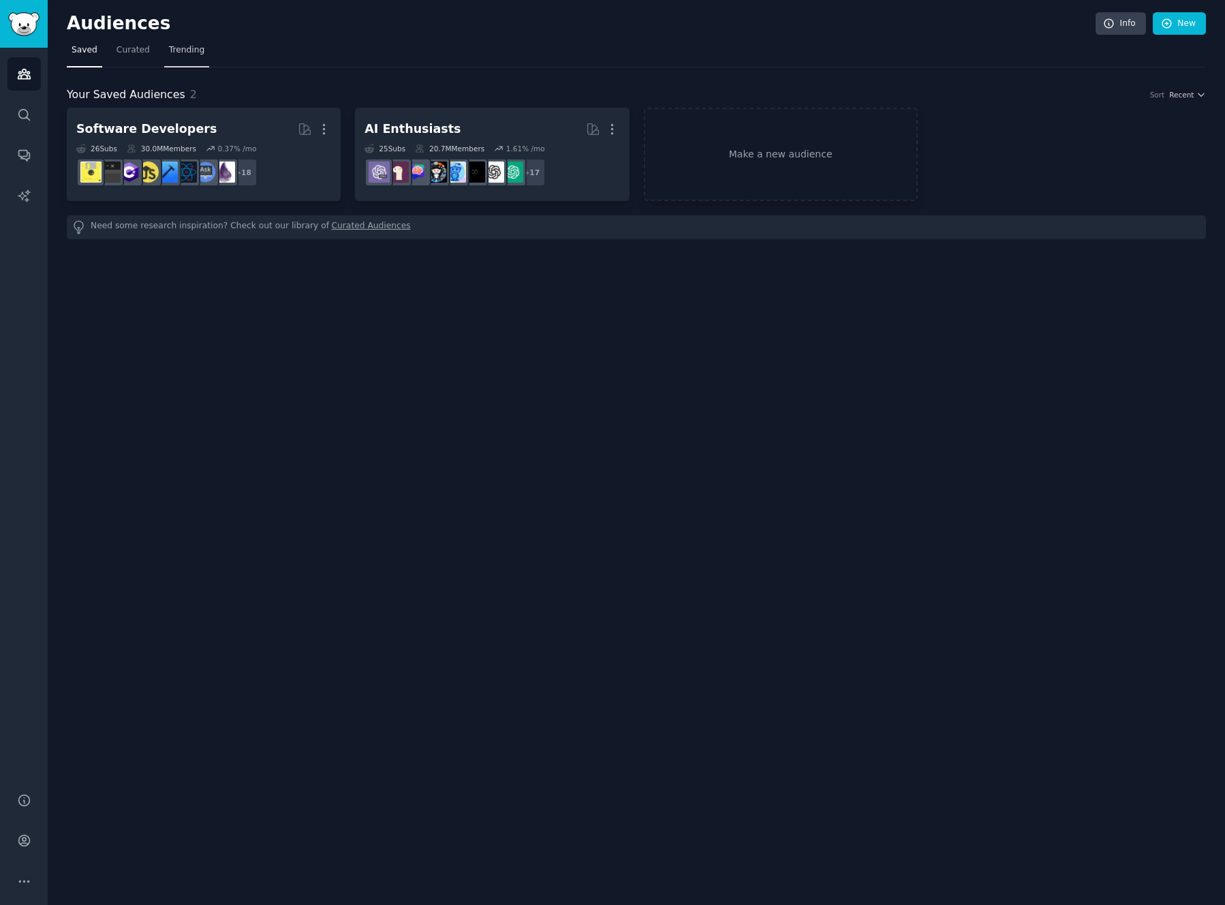
click at [191, 50] on span "Trending" at bounding box center [186, 50] width 35 height 12
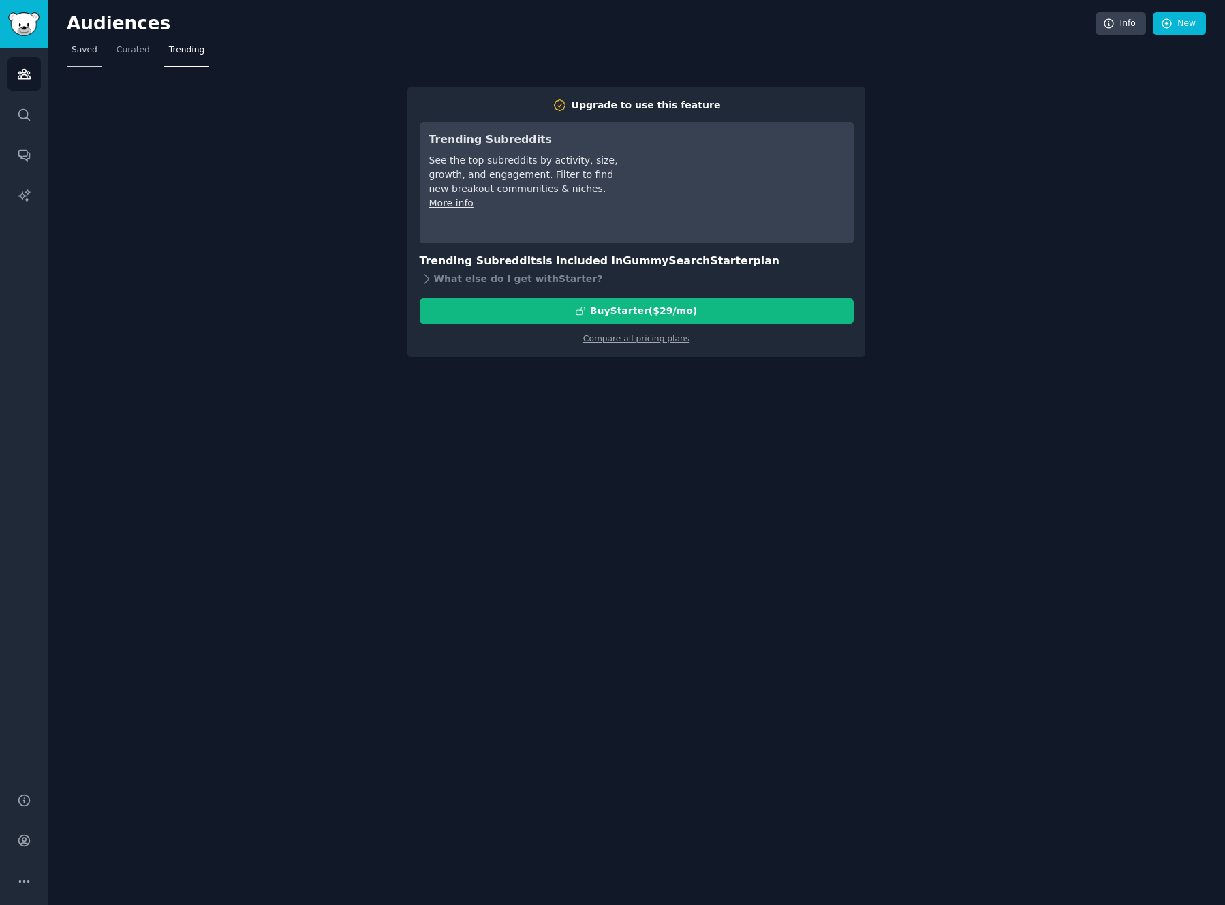
click at [85, 51] on span "Saved" at bounding box center [85, 50] width 26 height 12
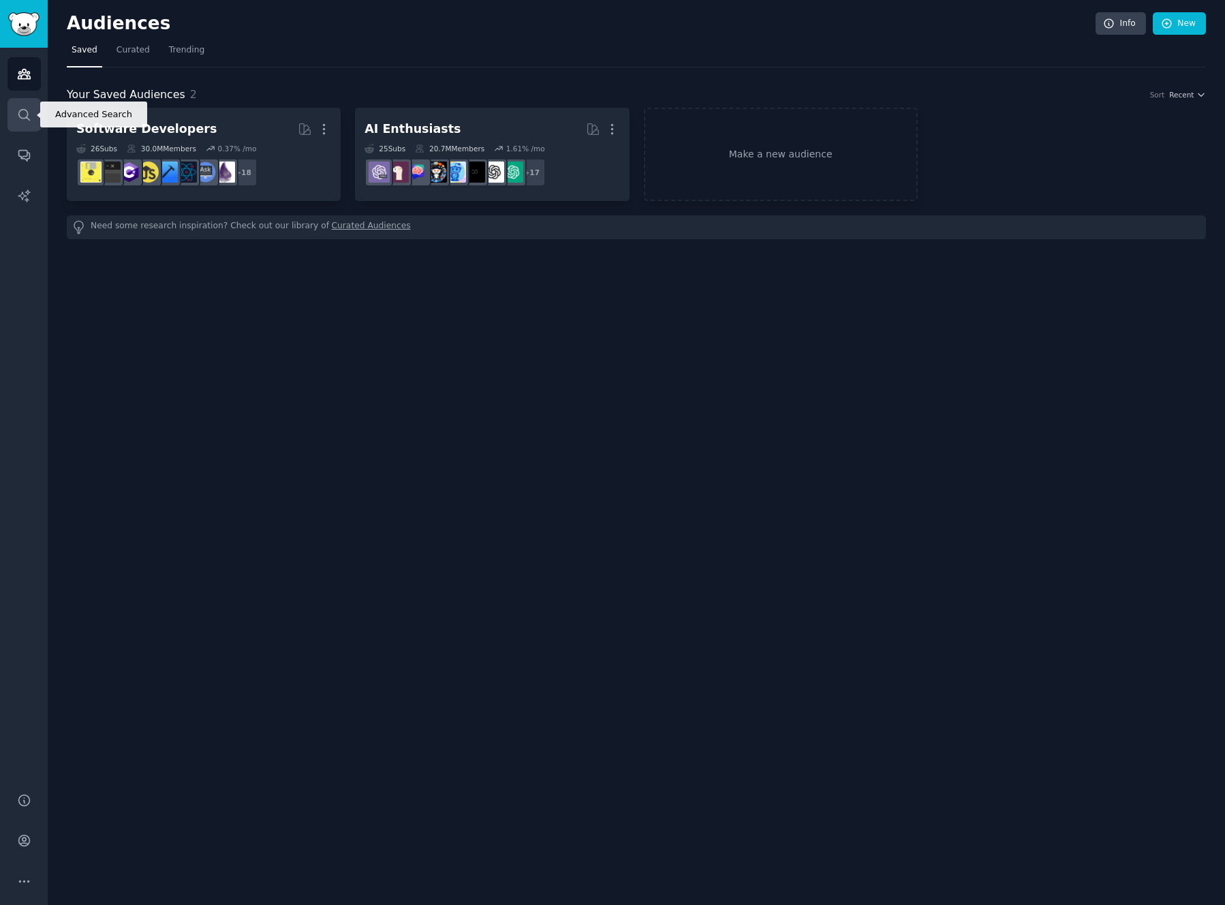
click at [23, 114] on icon "Sidebar" at bounding box center [24, 115] width 14 height 14
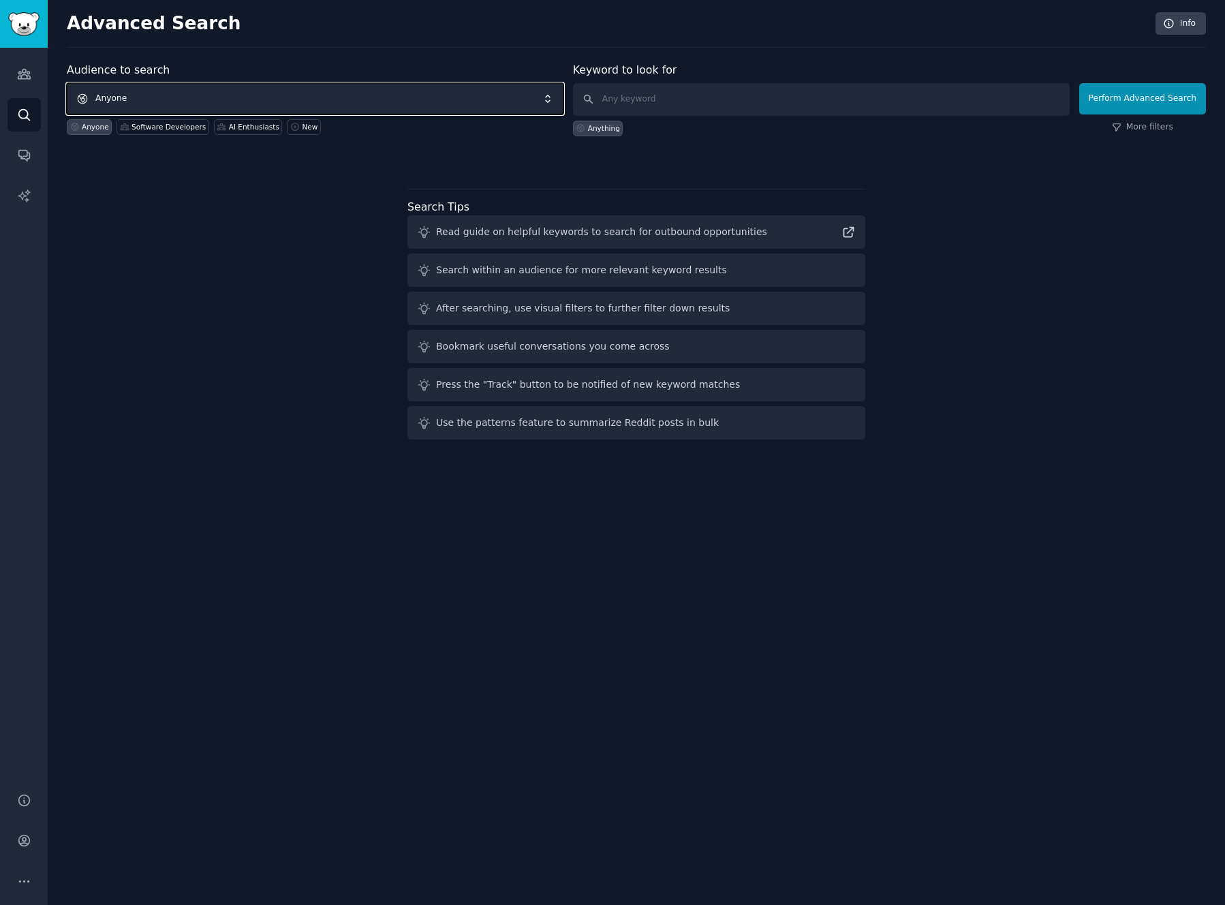
click at [233, 93] on span "Anyone" at bounding box center [315, 98] width 497 height 31
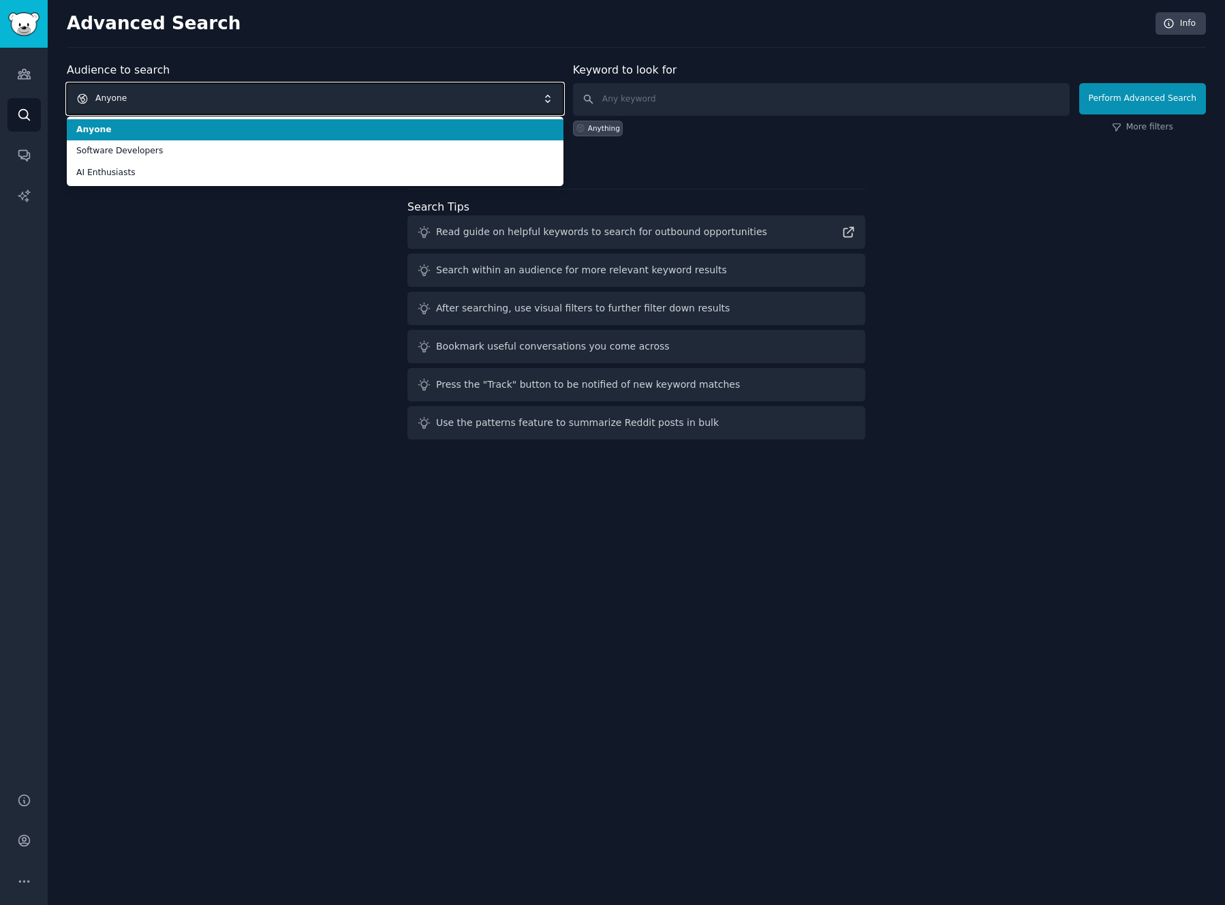
click at [233, 93] on span "Anyone" at bounding box center [315, 98] width 497 height 31
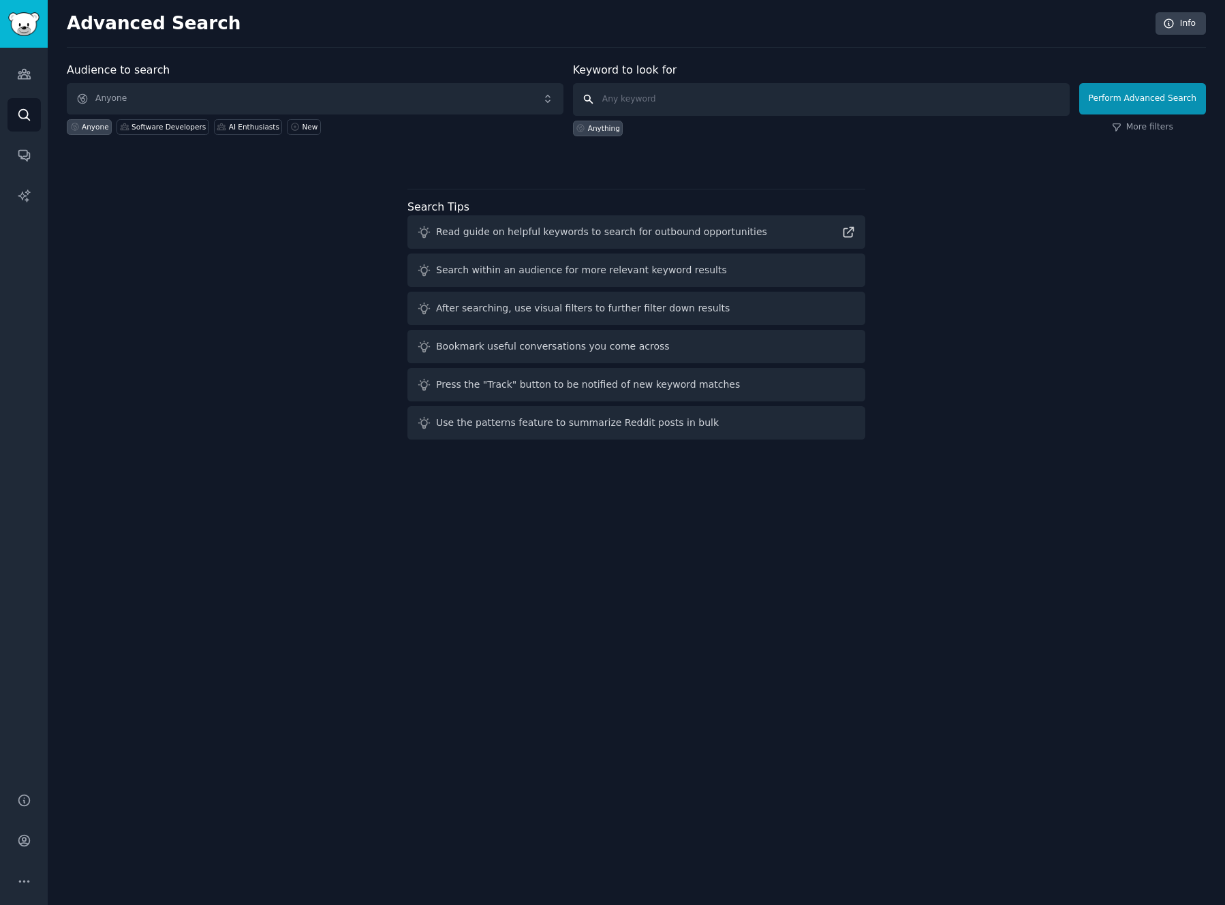
click at [657, 104] on input "text" at bounding box center [821, 99] width 497 height 33
type input "upphandling"
click button "Perform Advanced Search" at bounding box center [1143, 98] width 127 height 31
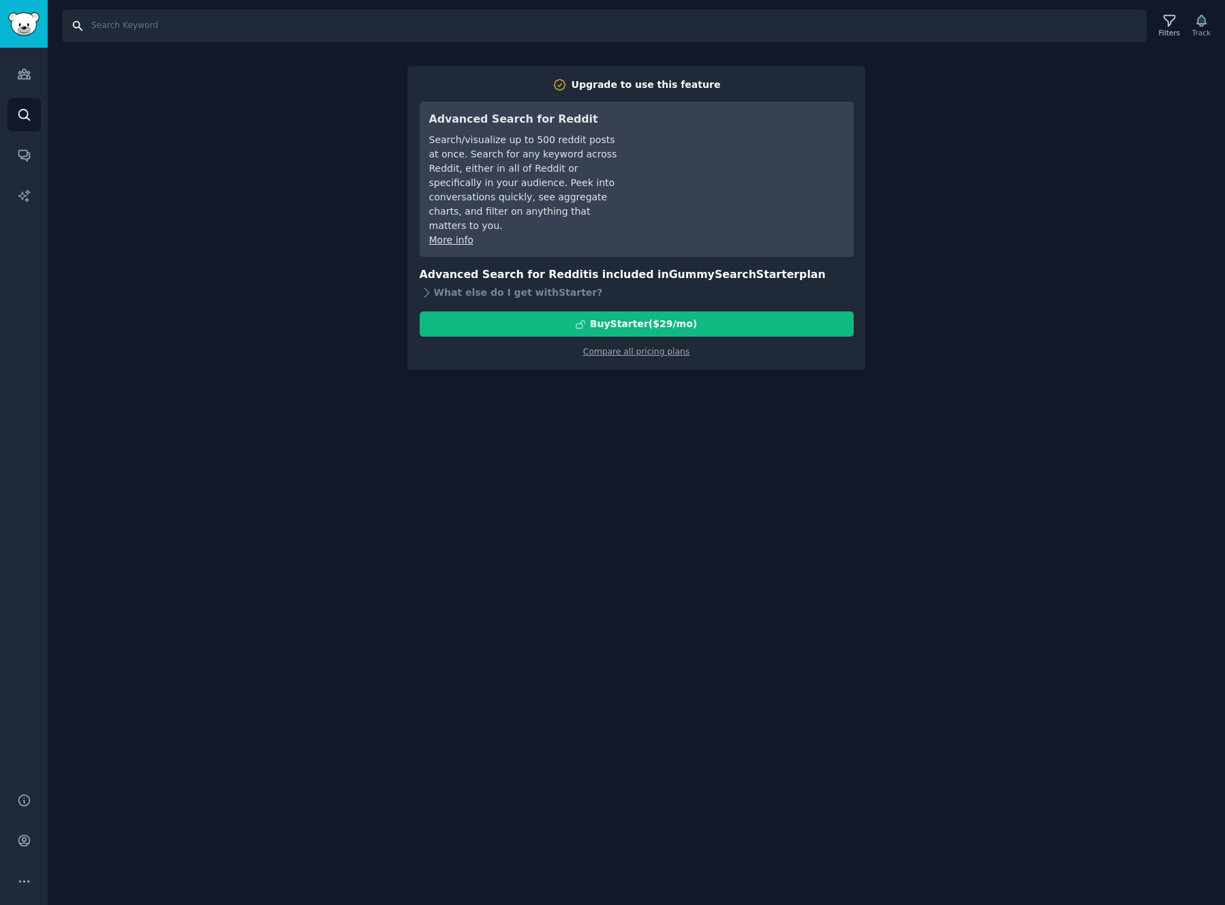
click at [159, 30] on input "Search" at bounding box center [604, 26] width 1085 height 33
type input "upphandling"
click at [23, 67] on icon "Sidebar" at bounding box center [24, 74] width 14 height 14
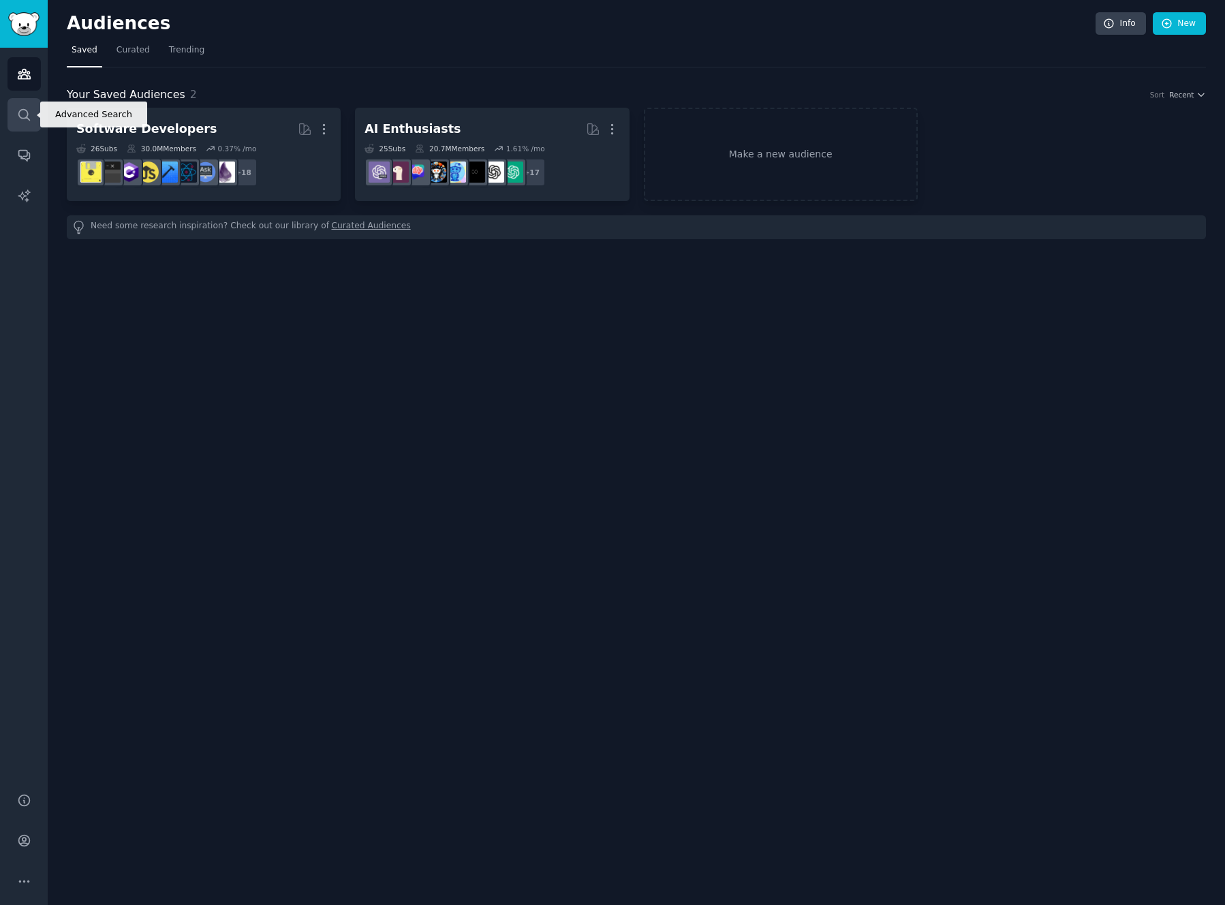
click at [27, 113] on icon "Sidebar" at bounding box center [23, 114] width 11 height 11
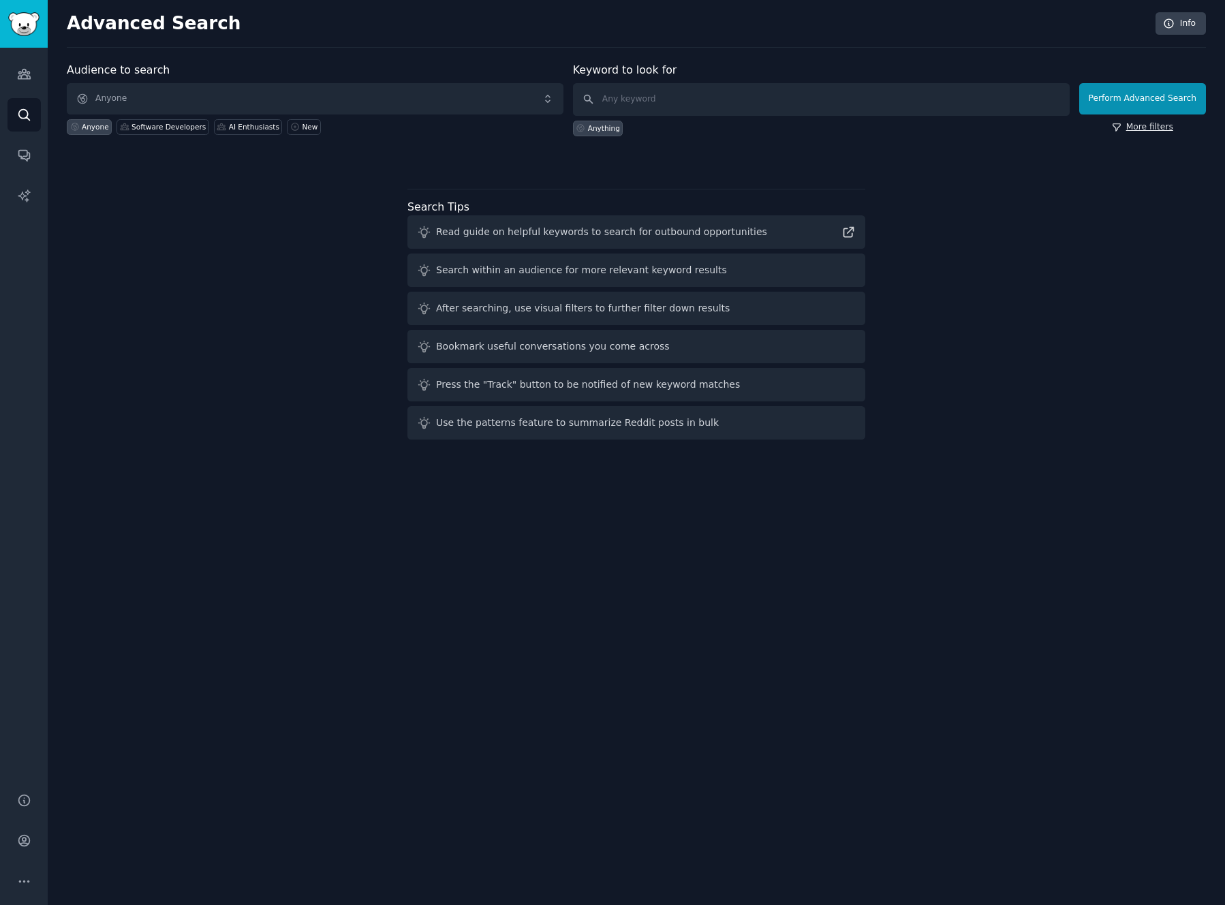
click at [1148, 123] on link "More filters" at bounding box center [1142, 127] width 61 height 12
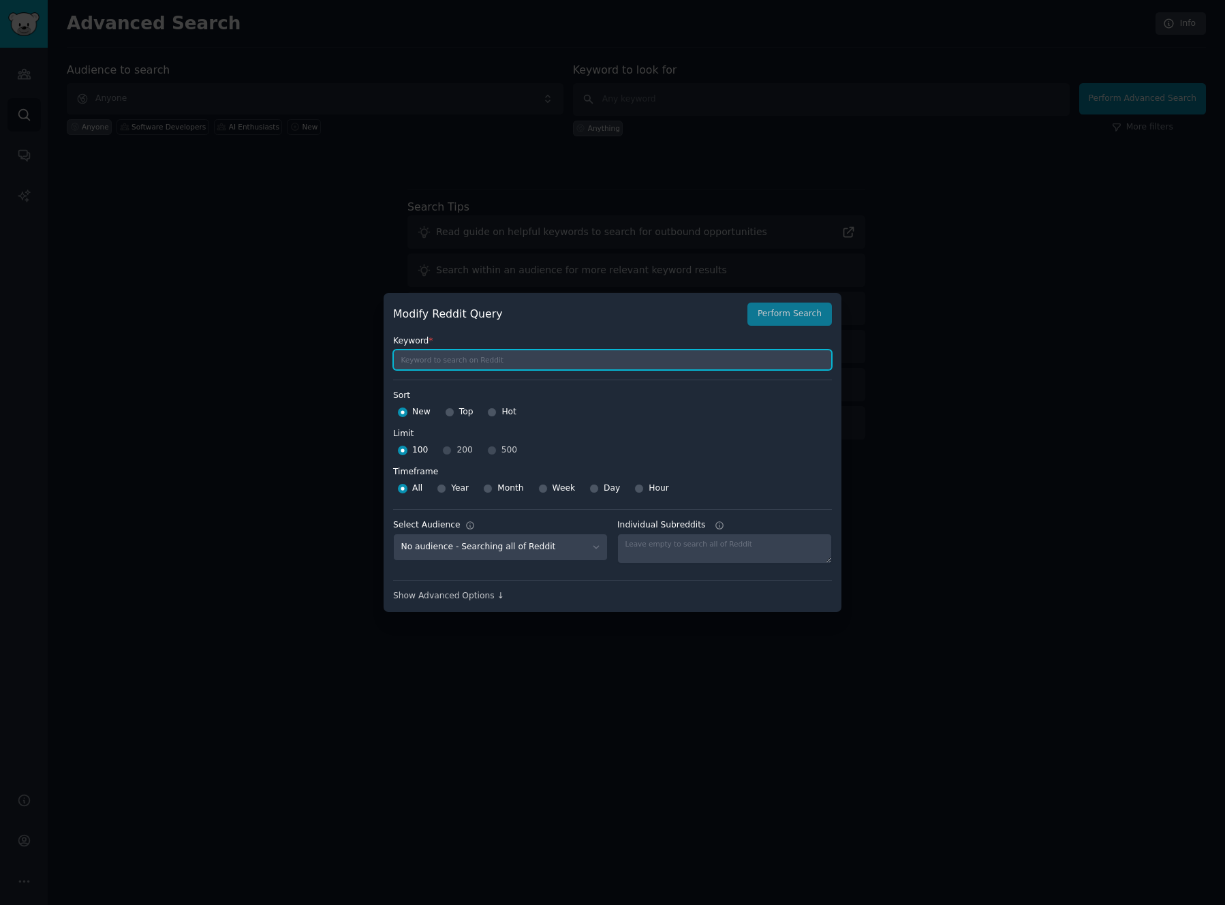
click at [669, 369] on input "text" at bounding box center [612, 360] width 439 height 20
type input "upphandling"
click at [799, 316] on button "Perform Search" at bounding box center [790, 314] width 85 height 23
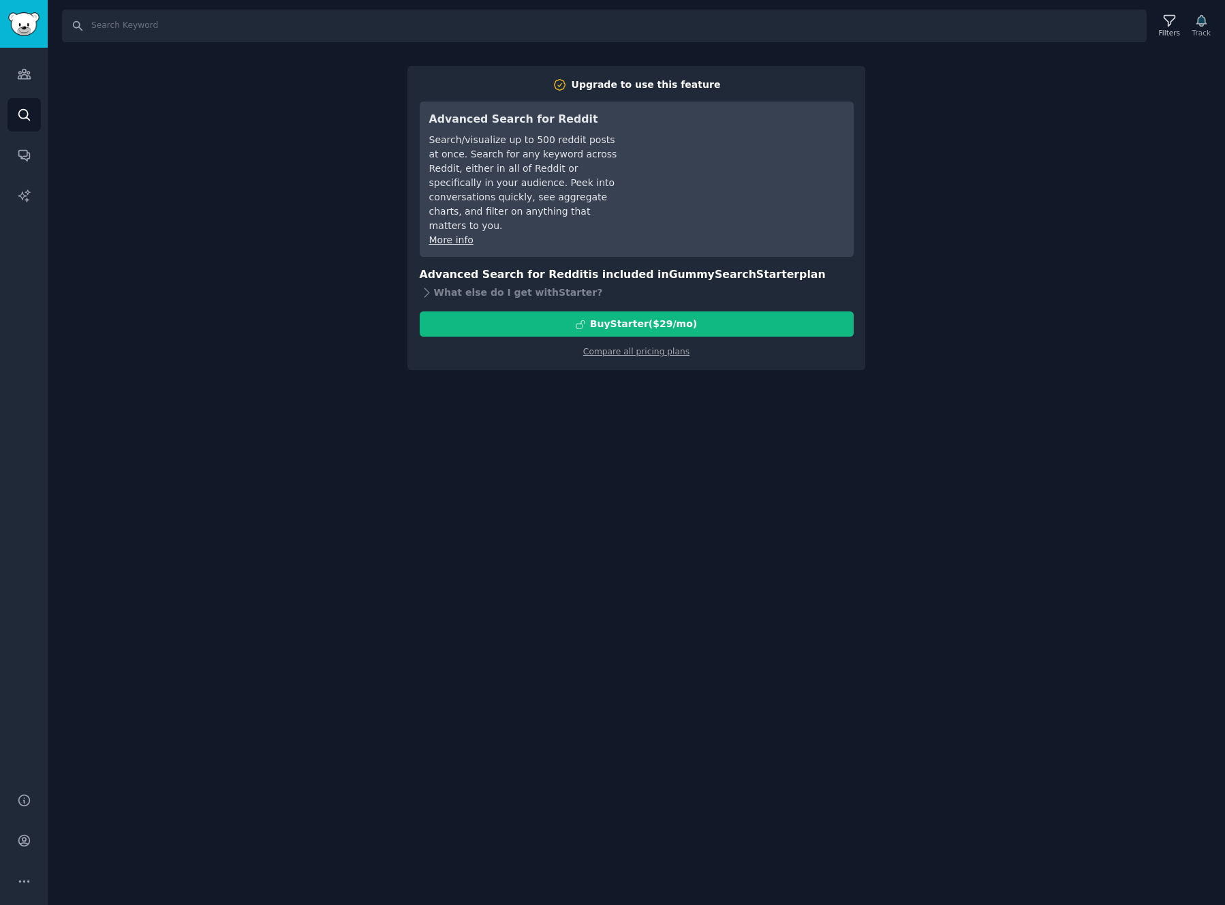
click at [660, 345] on div "Upgrade to use this feature Advanced Search for Reddit Search/visualize up to 5…" at bounding box center [637, 218] width 458 height 305
click at [641, 347] on link "Compare all pricing plans" at bounding box center [636, 352] width 106 height 10
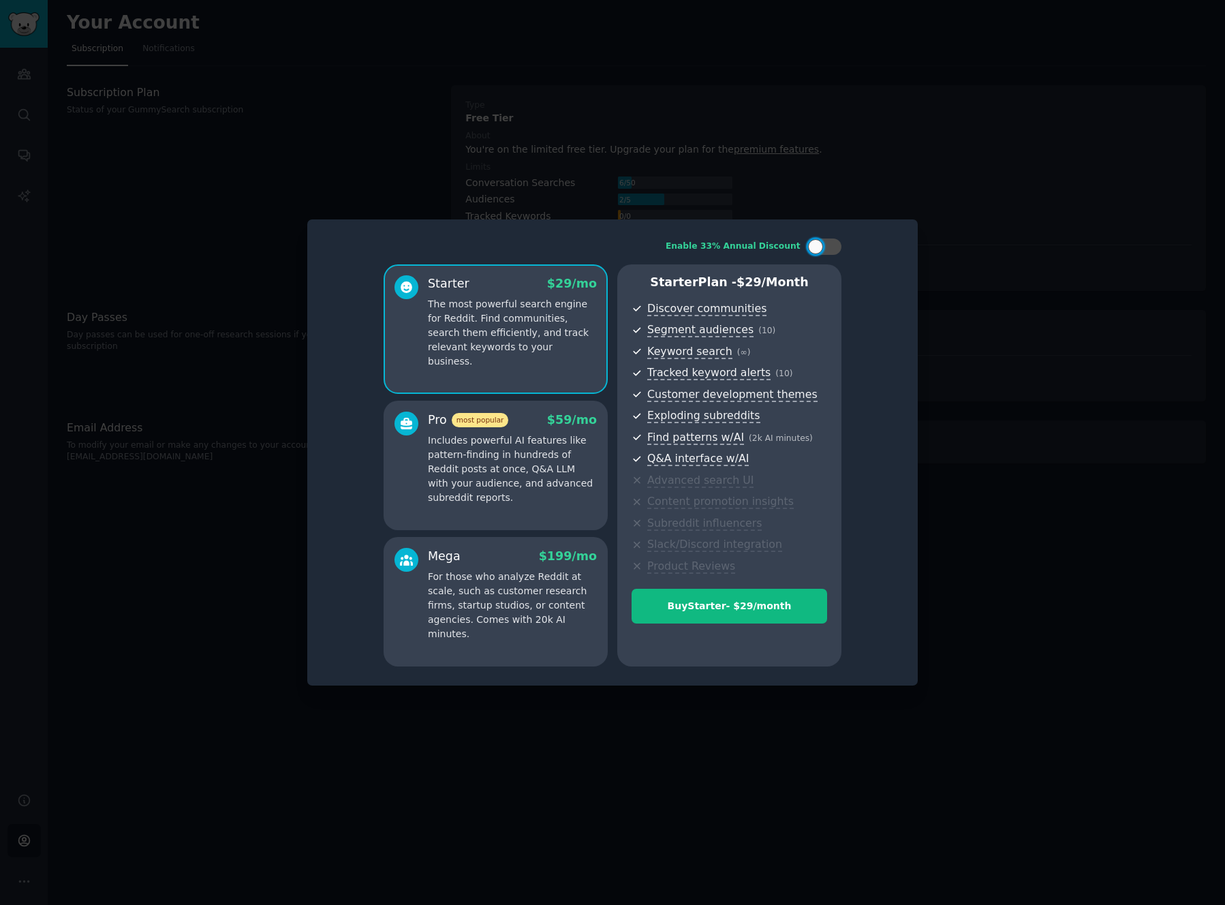
click at [498, 467] on p "Includes powerful AI features like pattern-finding in hundreds of Reddit posts …" at bounding box center [512, 469] width 169 height 72
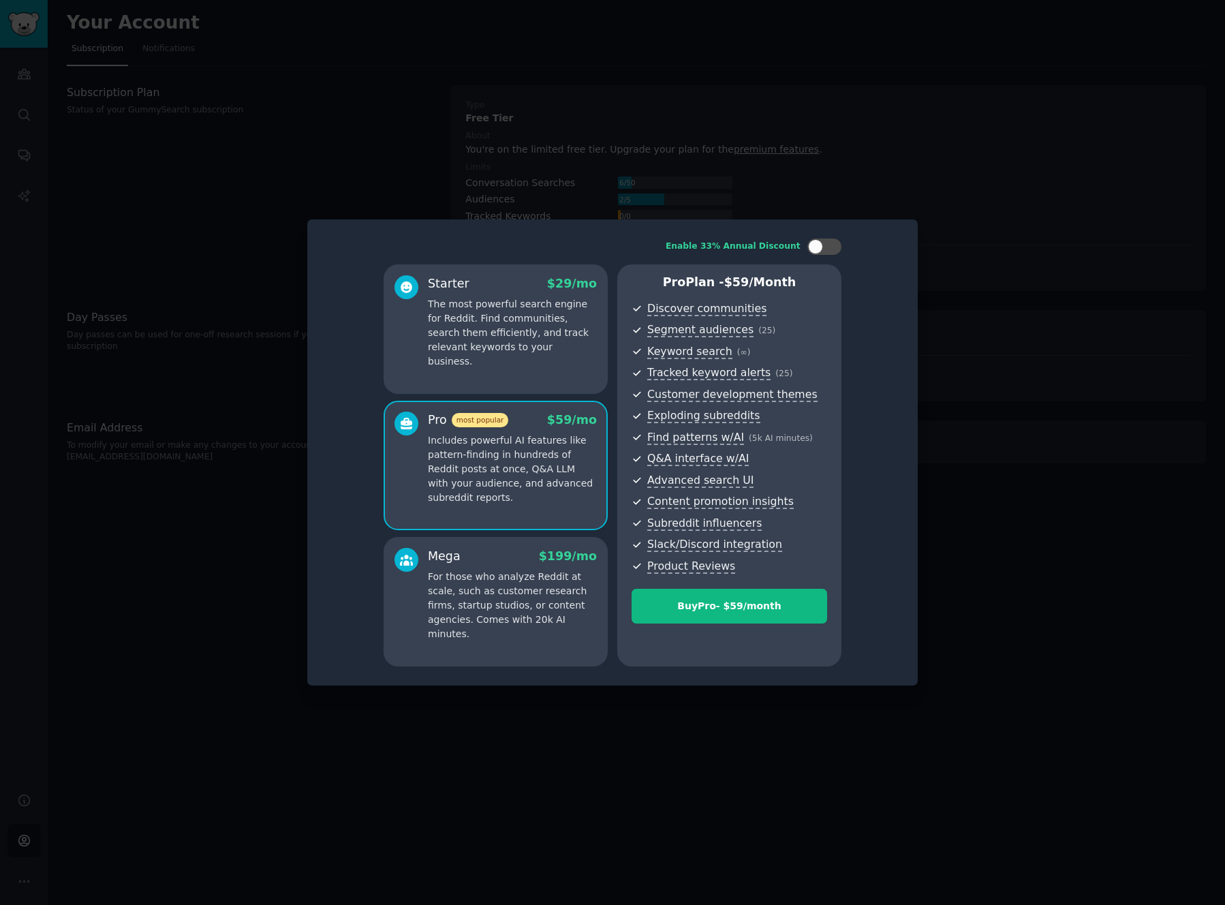
click at [941, 223] on div at bounding box center [612, 452] width 1225 height 905
